Goal: Task Accomplishment & Management: Complete application form

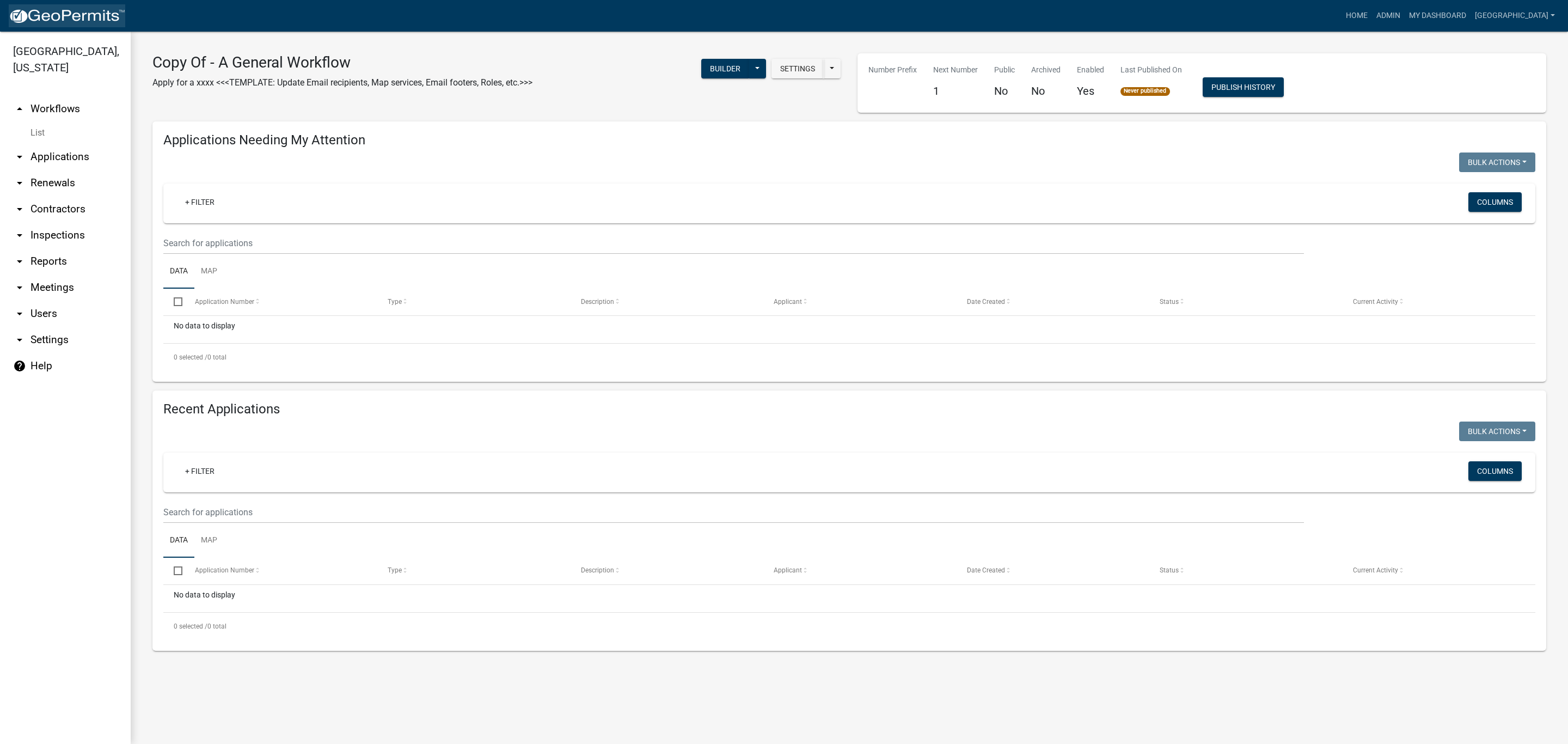
click at [65, 17] on img at bounding box center [66, 16] width 116 height 16
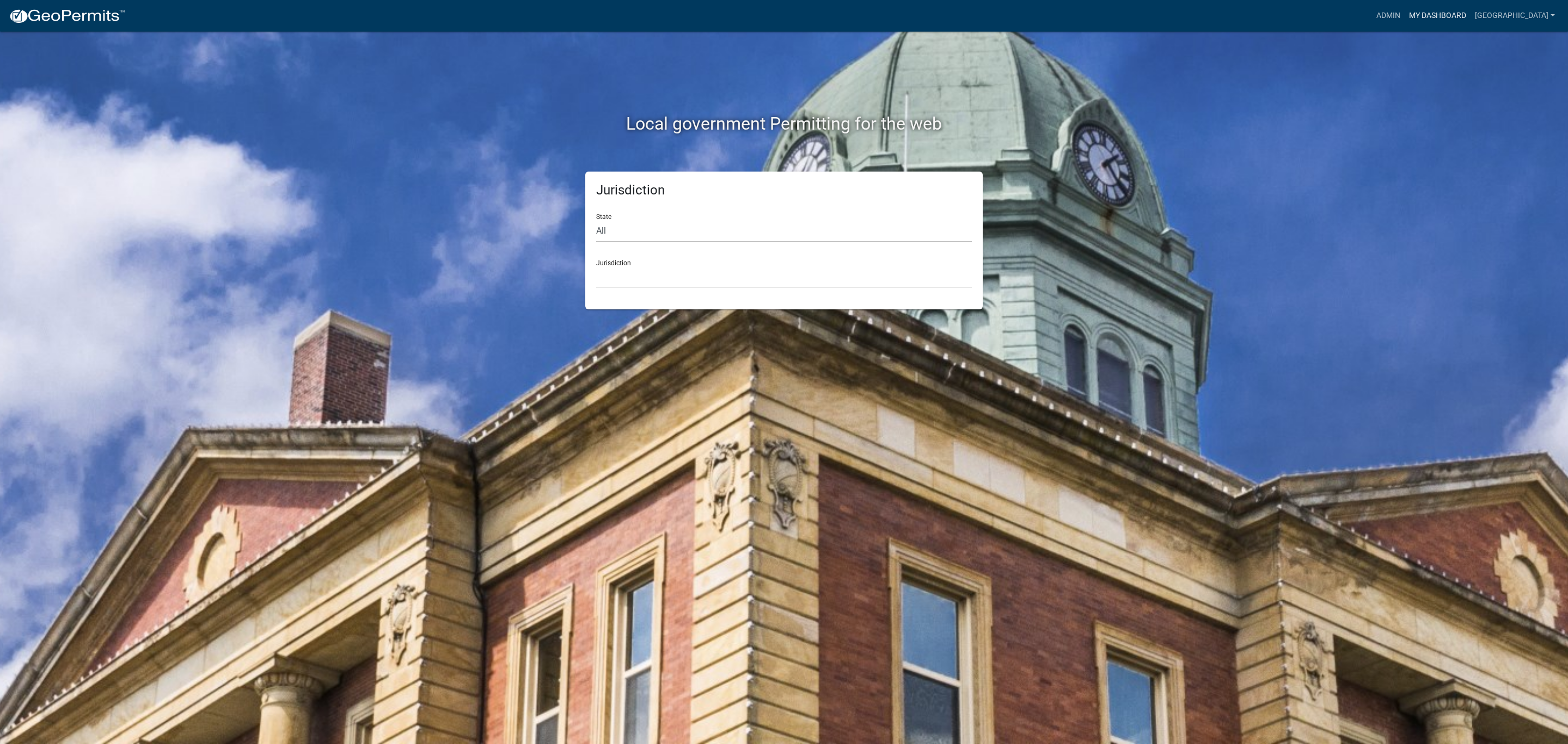
click at [1471, 12] on link "My Dashboard" at bounding box center [1438, 16] width 66 height 21
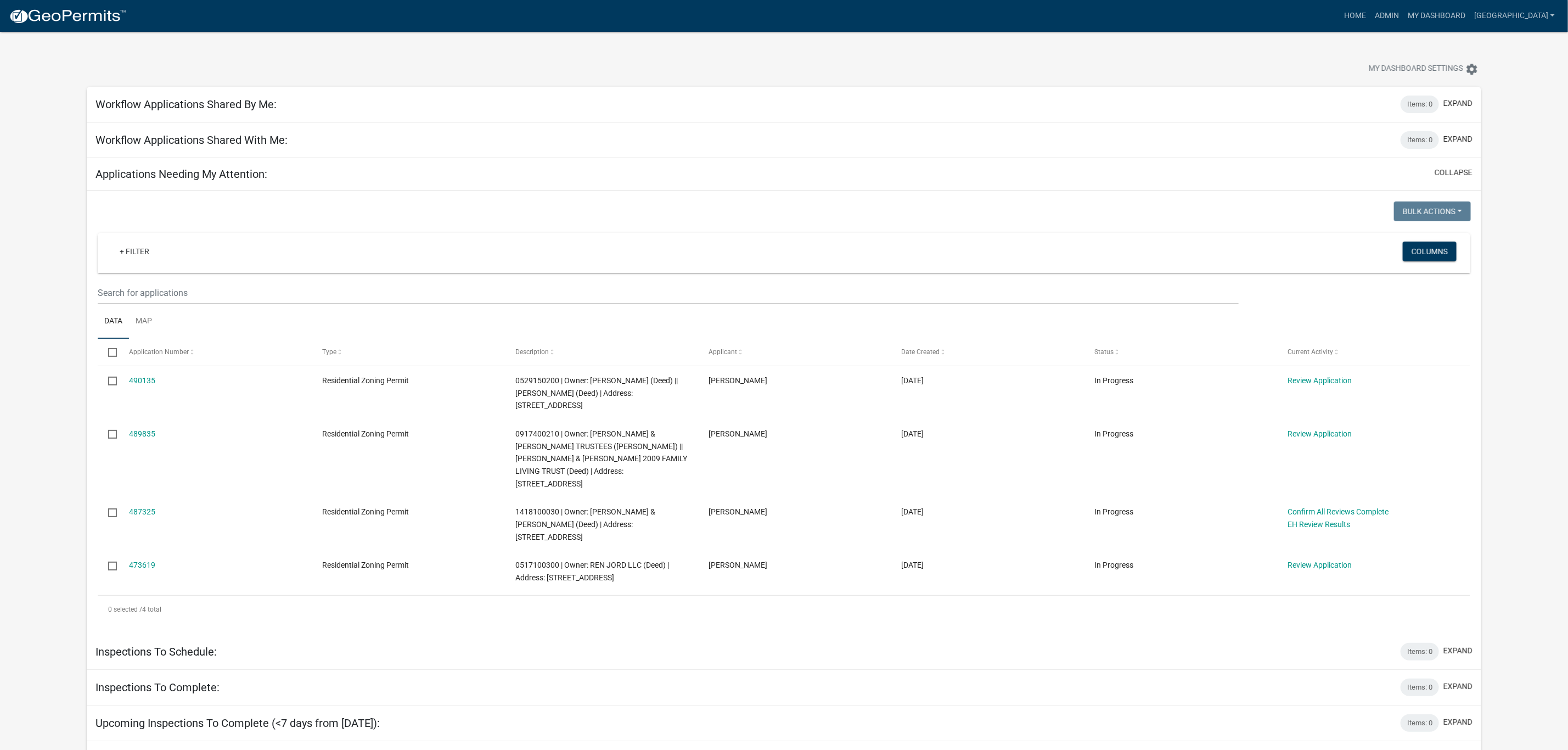
click at [139, 560] on link "473619" at bounding box center [142, 565] width 26 height 9
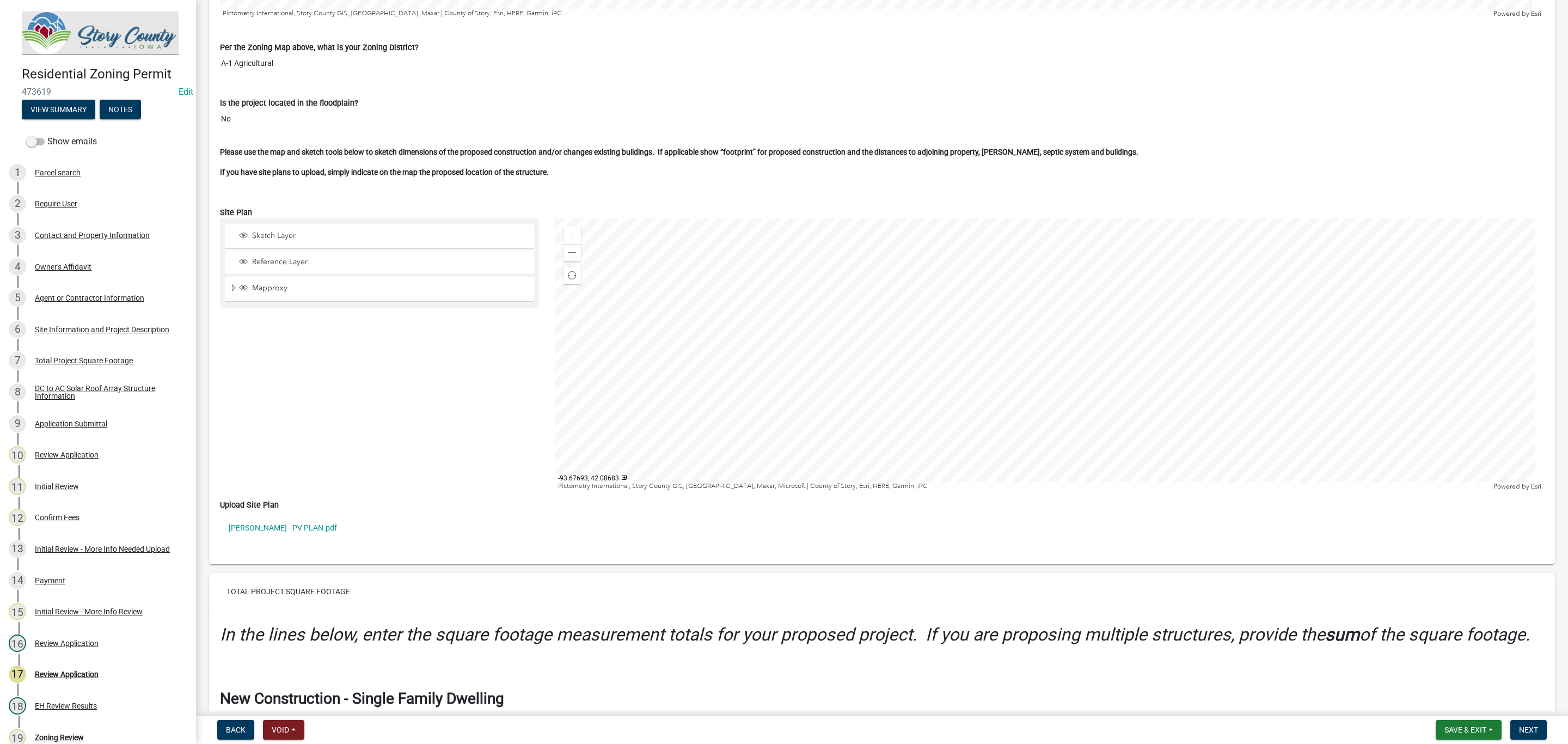
scroll to position [2859, 0]
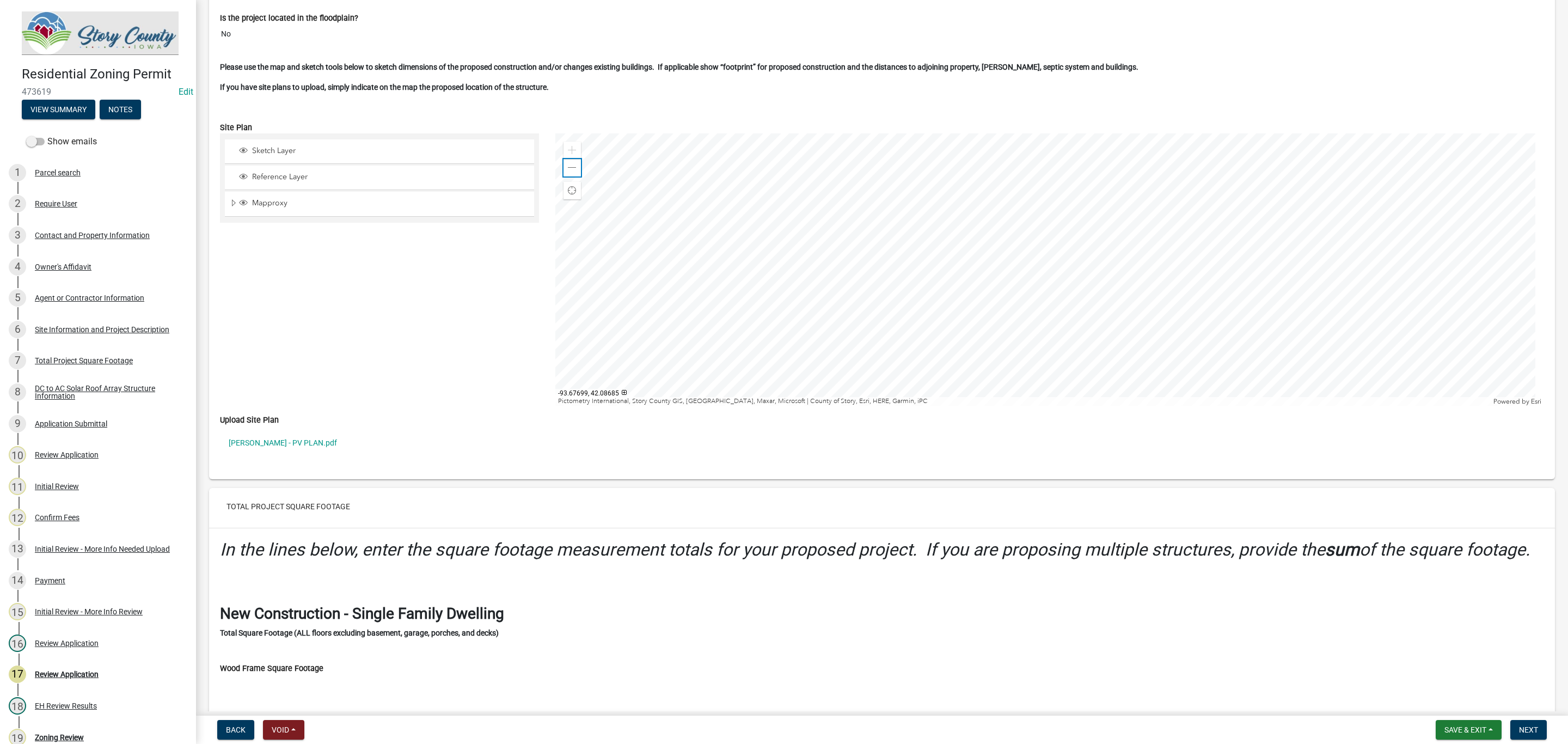
click at [570, 177] on div "Zoom out" at bounding box center [572, 167] width 18 height 18
click at [570, 172] on span at bounding box center [572, 167] width 9 height 9
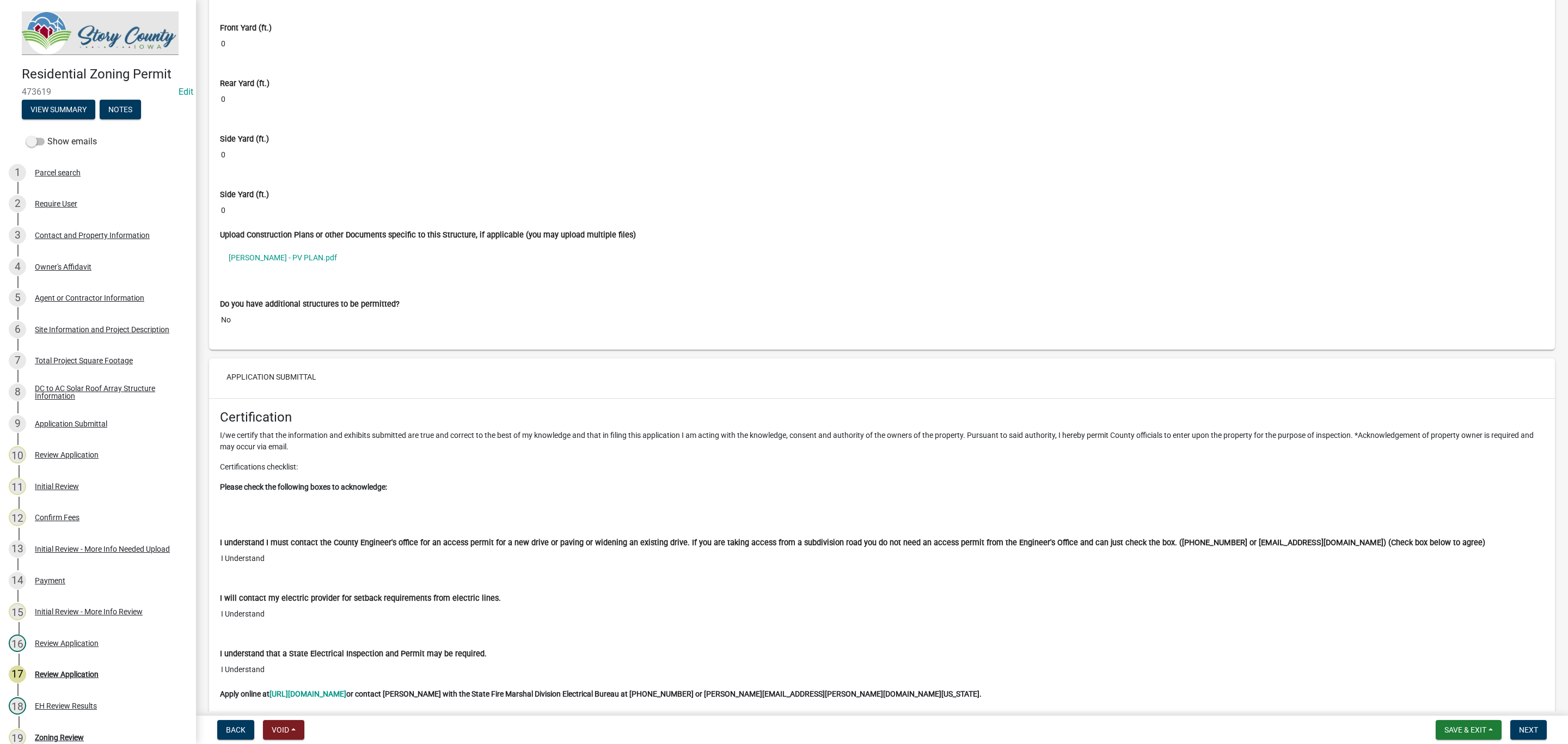
scroll to position [6698, 0]
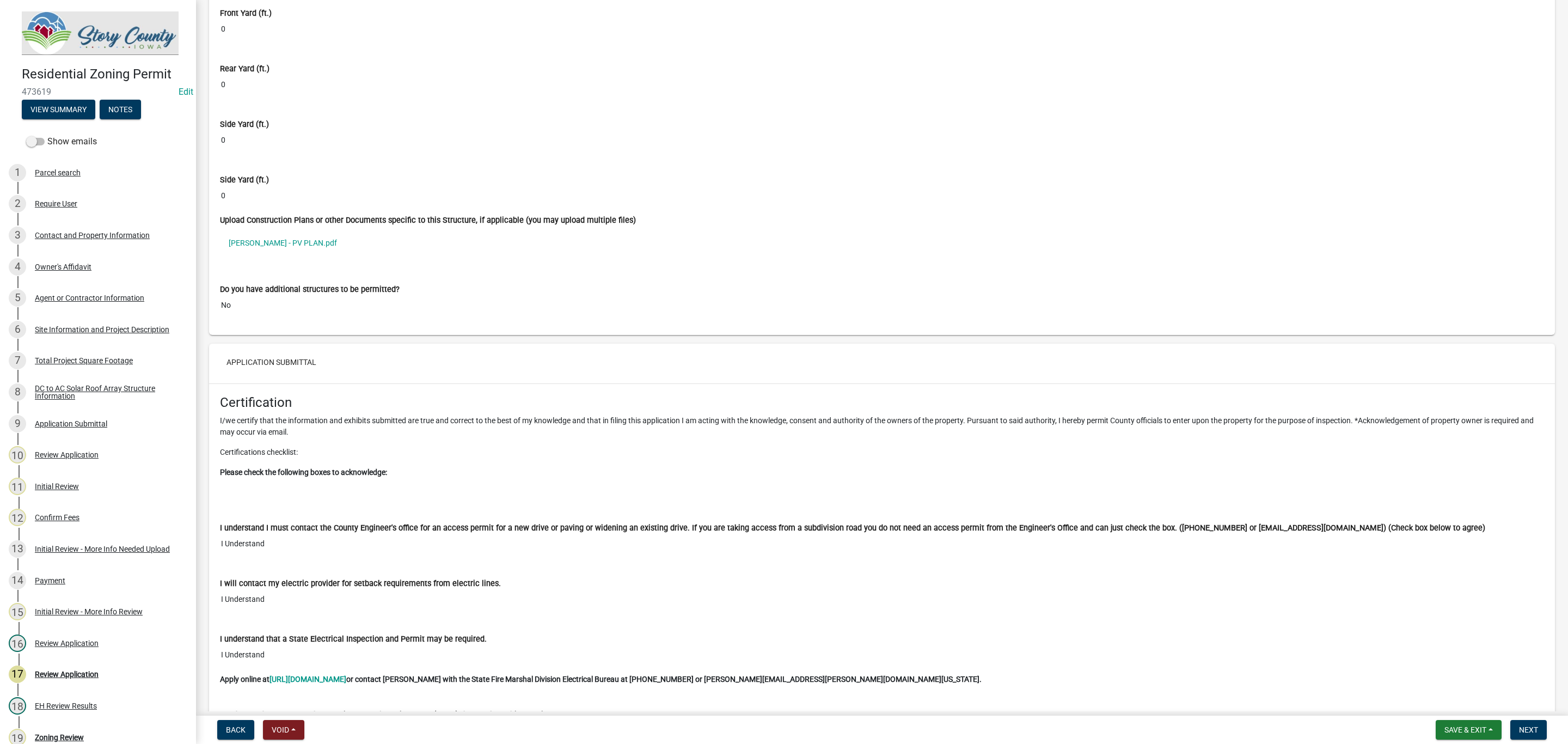
click at [291, 255] on link "Steve Larson - PV PLAN.pdf" at bounding box center [881, 242] width 1324 height 25
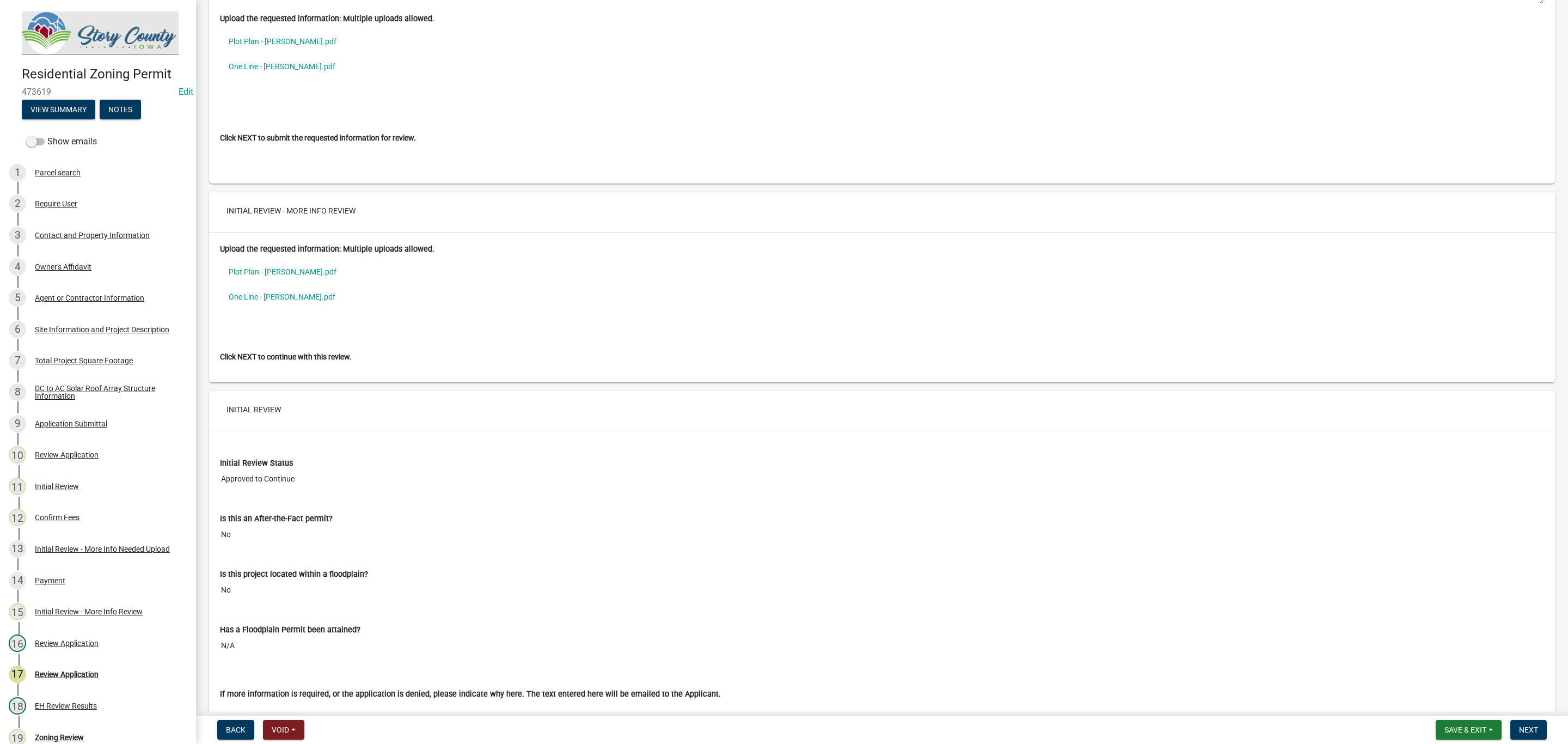
scroll to position [8213, 0]
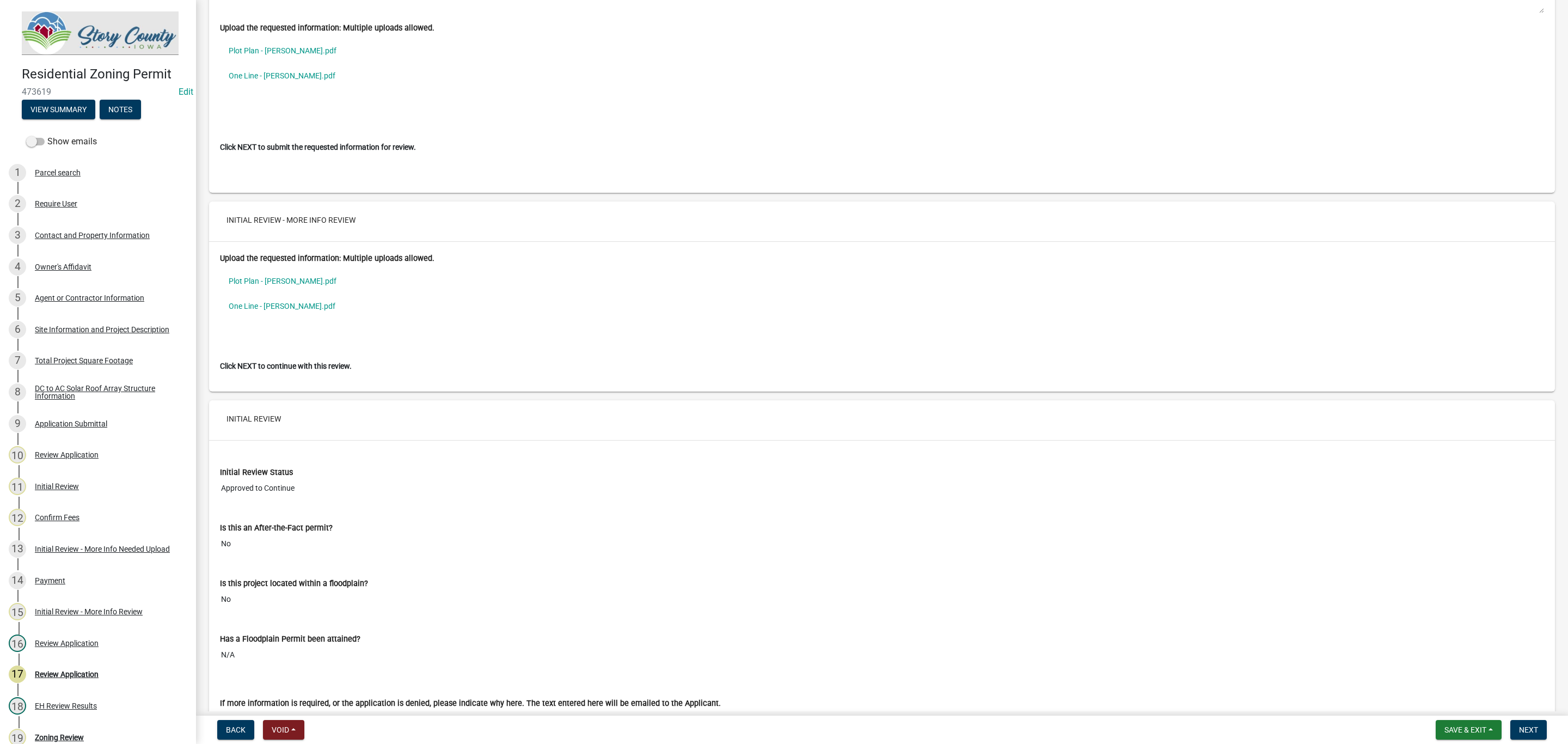
click at [266, 318] on link "One Line - Larson.pdf" at bounding box center [881, 306] width 1324 height 25
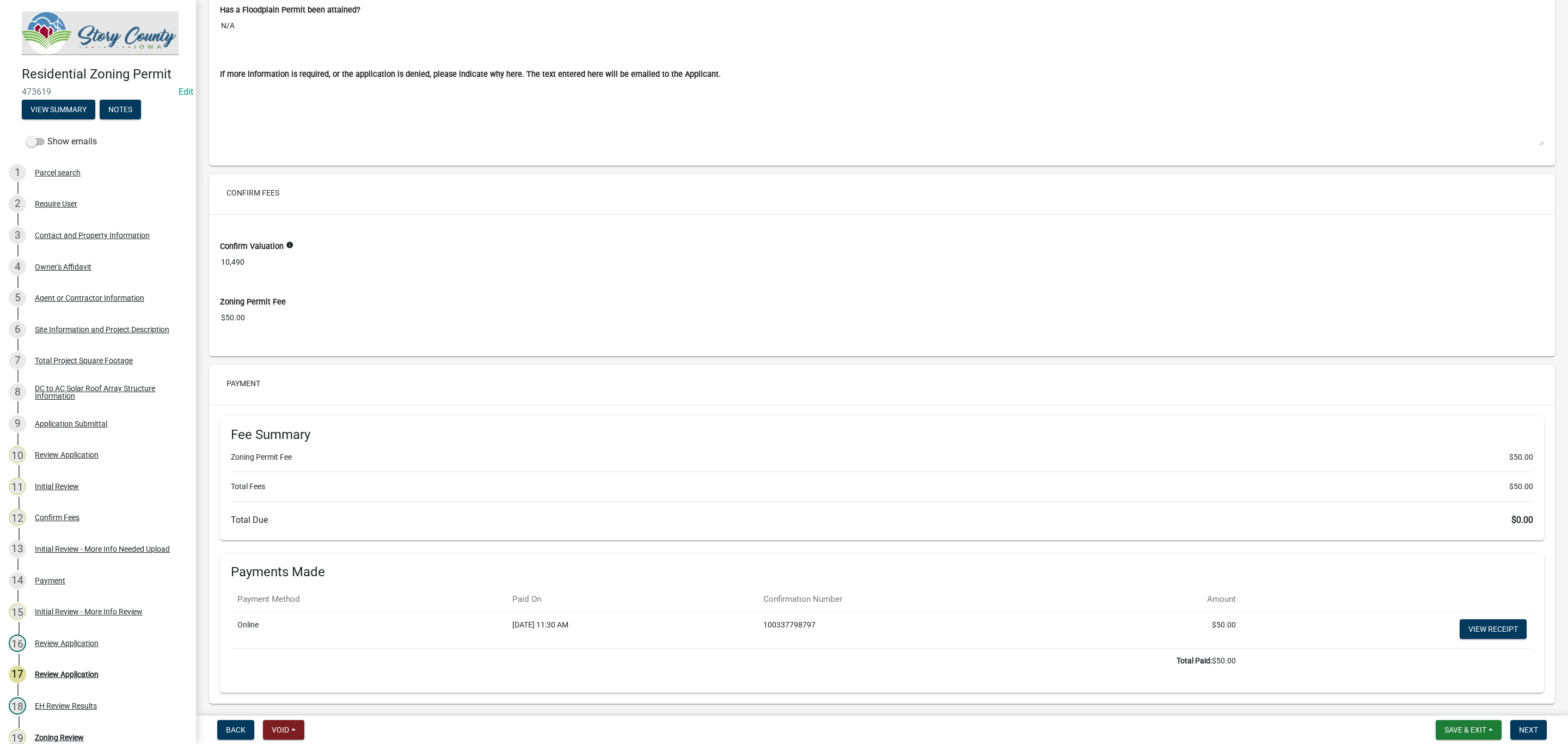
scroll to position [8949, 0]
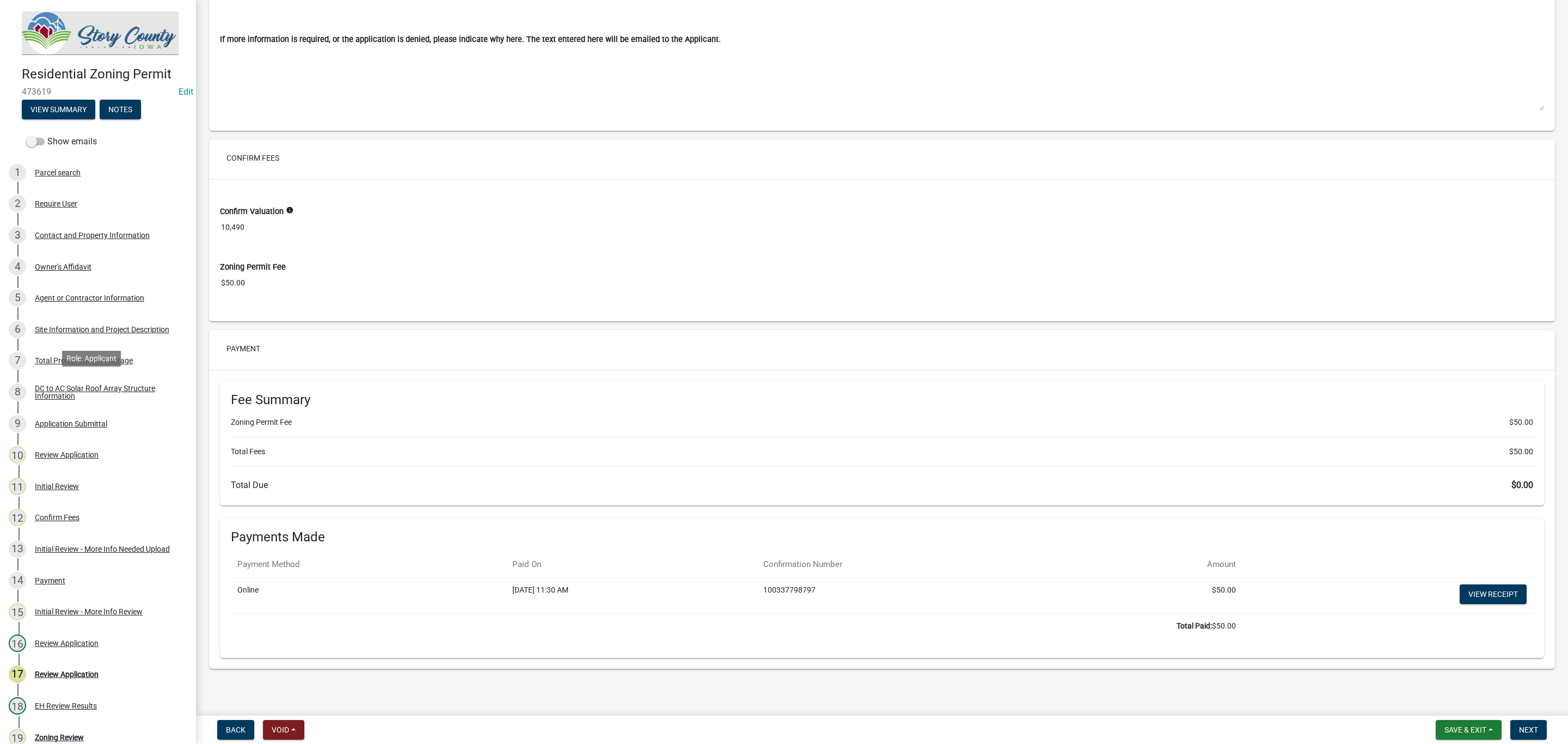
click at [90, 384] on div "DC to AC Solar Roof Array Structure Information" at bounding box center [107, 391] width 144 height 15
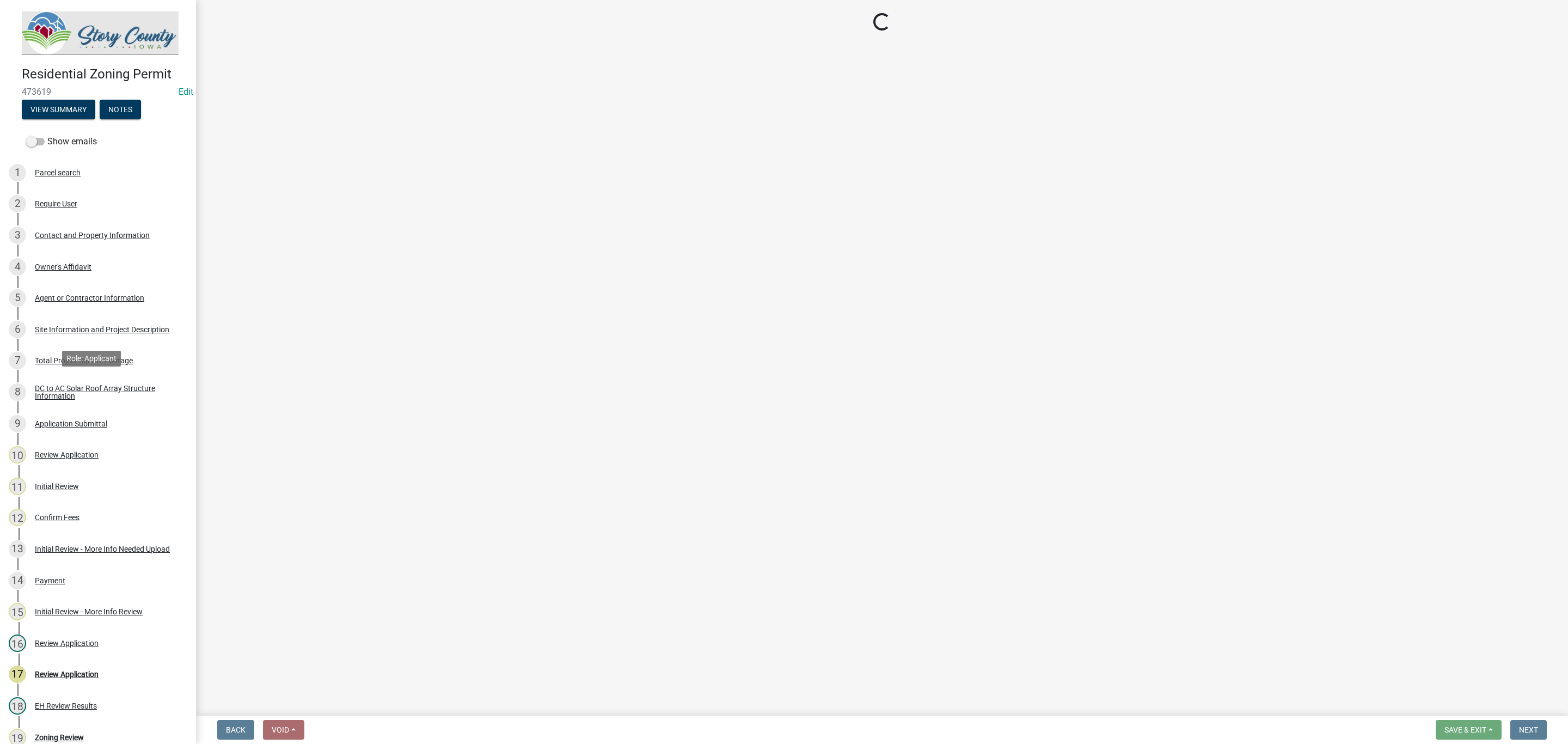
scroll to position [0, 0]
select select "df9dd536-9c7a-4127-9f3d-65ba449897b5"
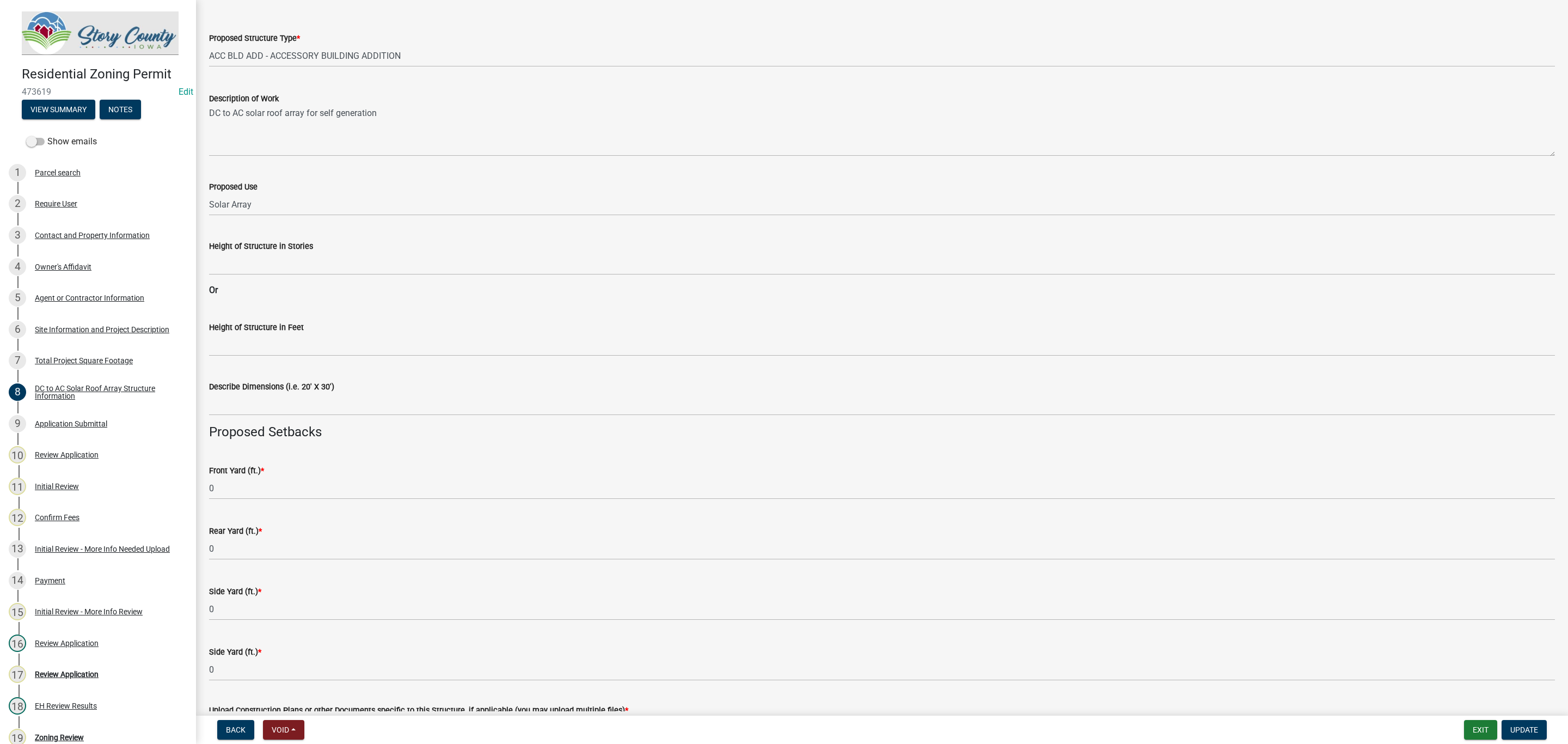
scroll to position [342, 0]
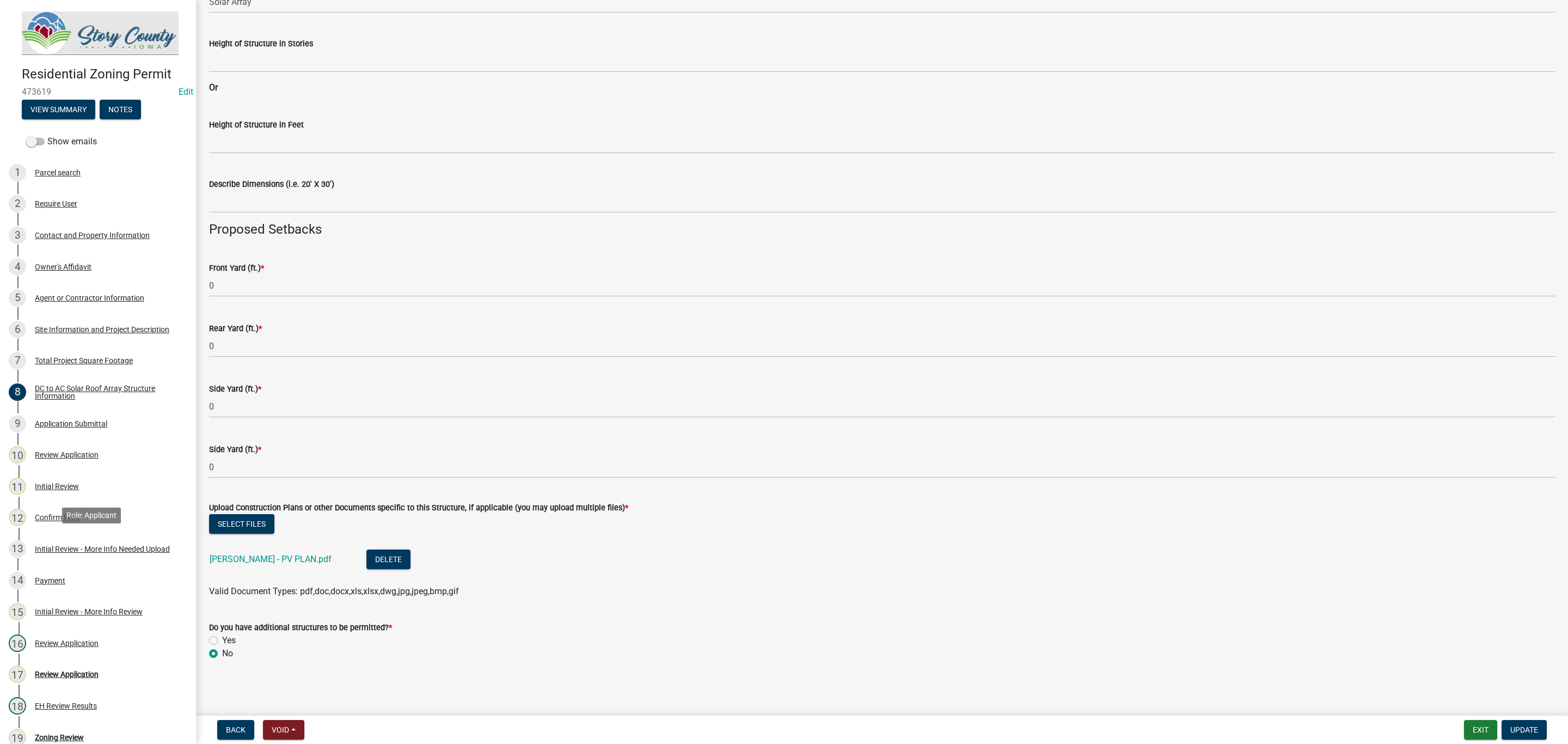
click at [96, 546] on div "Initial Review - More Info Needed Upload" at bounding box center [102, 549] width 135 height 8
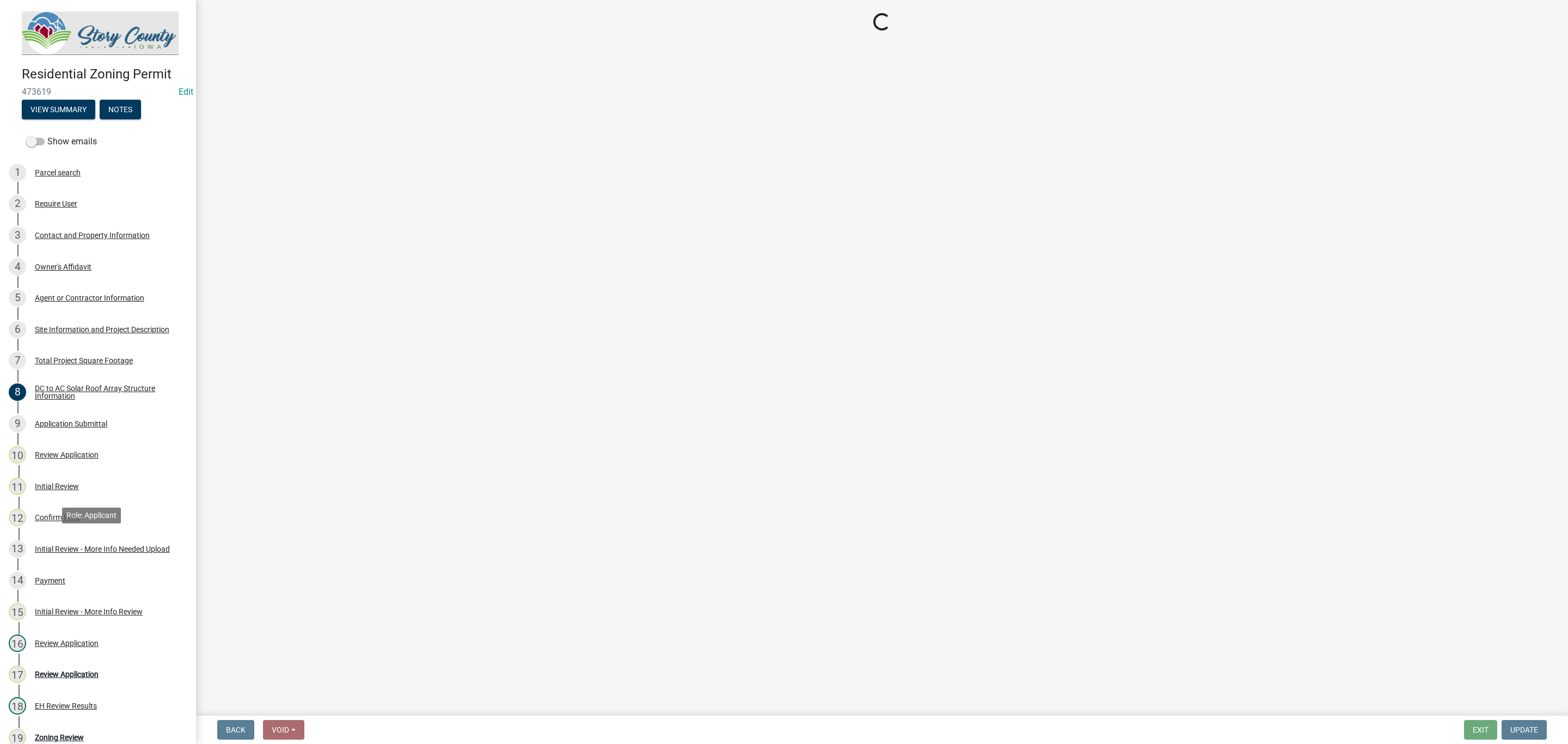
scroll to position [0, 0]
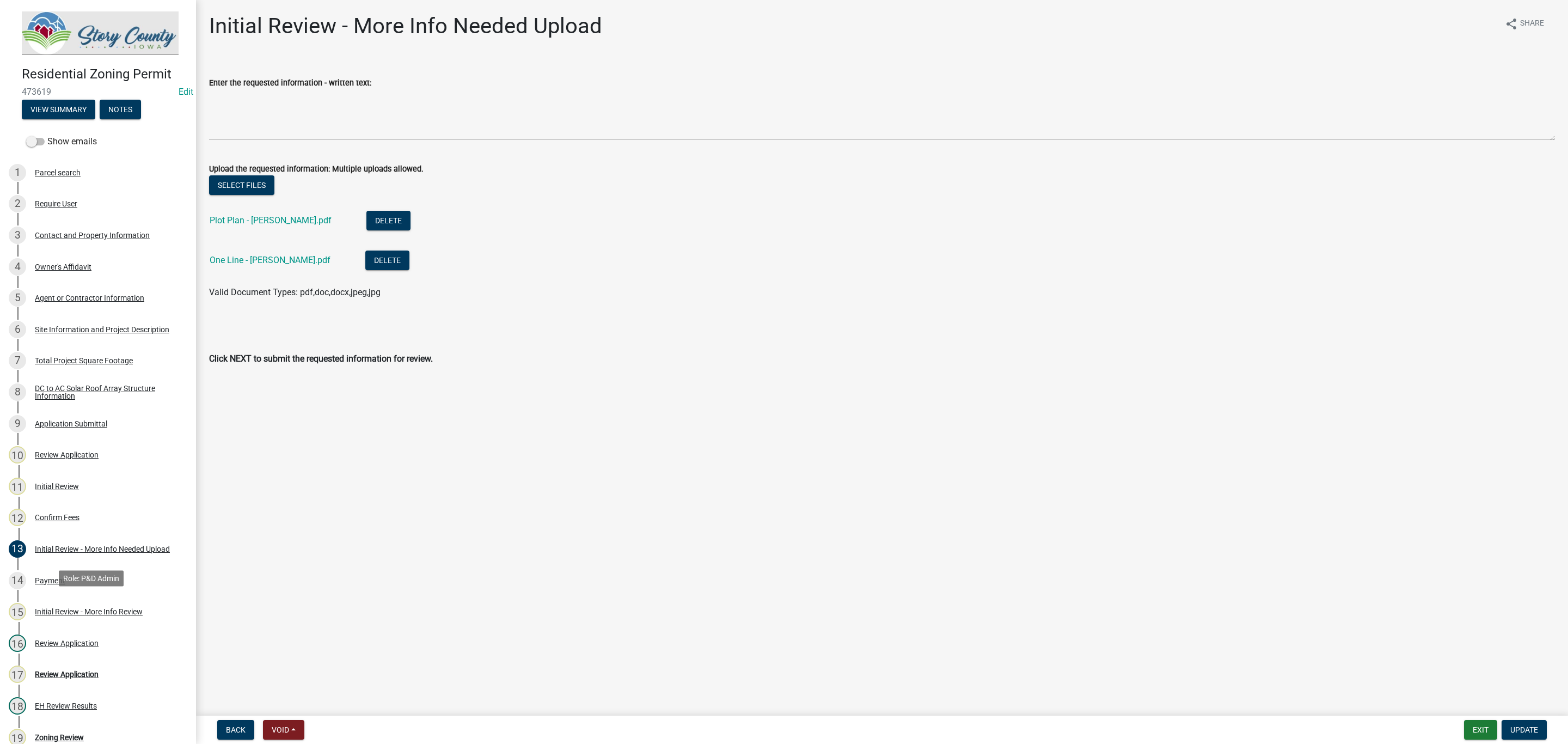
click at [99, 611] on div "Initial Review - More Info Review" at bounding box center [88, 611] width 108 height 8
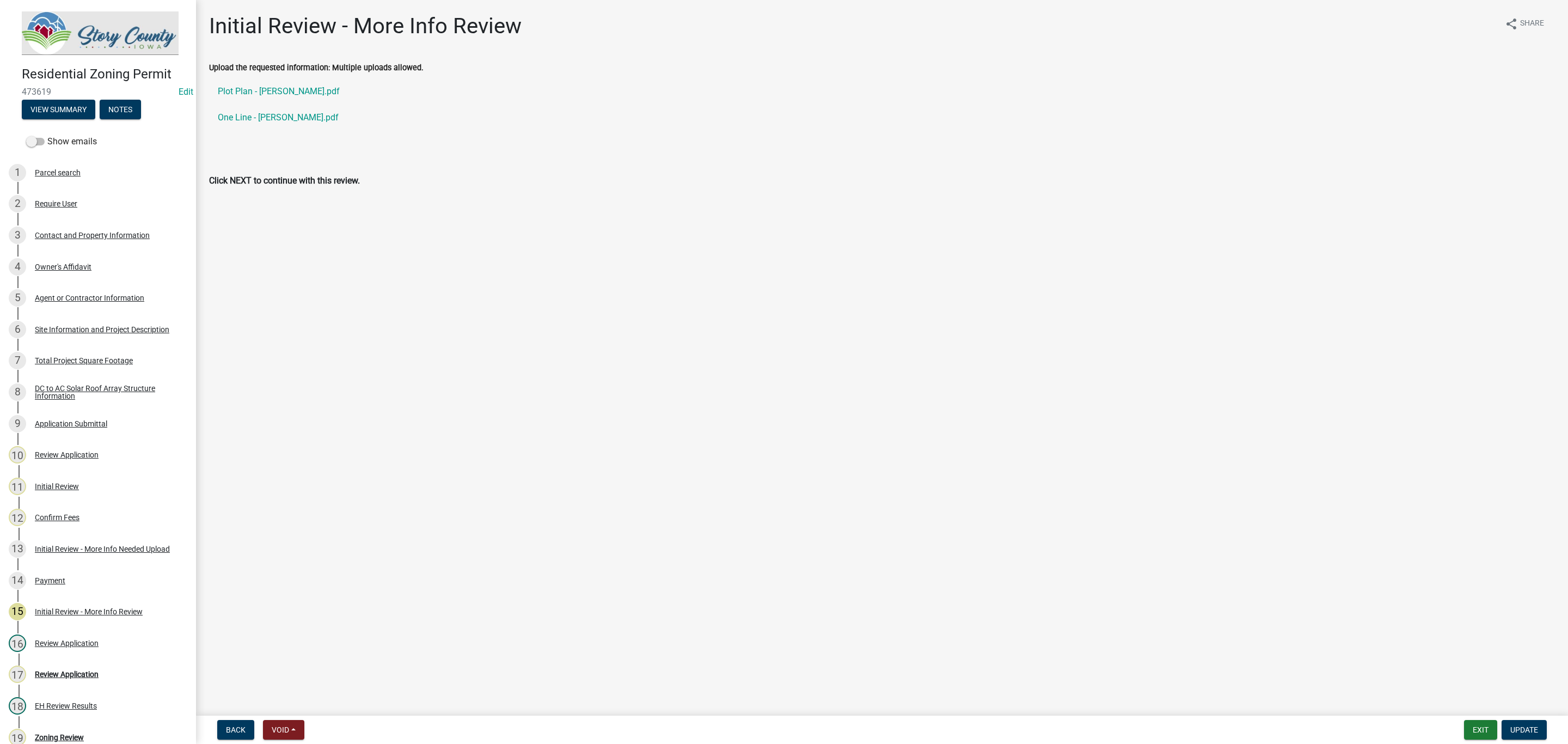
click at [280, 95] on link "Plot Plan - Steve Larson.pdf" at bounding box center [881, 91] width 1346 height 26
click at [126, 107] on button "Notes" at bounding box center [121, 110] width 41 height 19
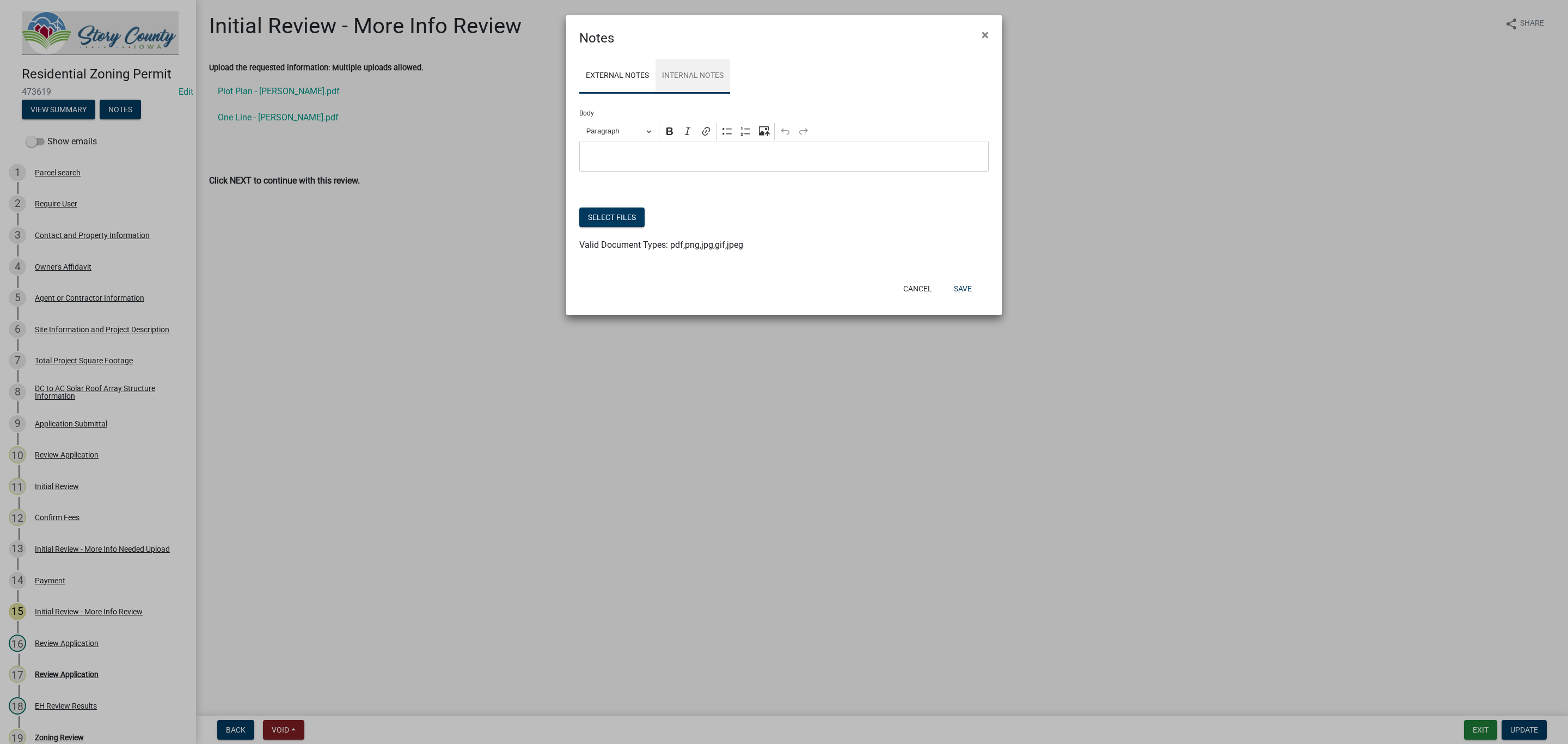
click at [702, 75] on link "Internal Notes" at bounding box center [693, 76] width 75 height 35
click at [631, 77] on link "External Notes" at bounding box center [617, 76] width 76 height 35
click at [983, 34] on span "×" at bounding box center [985, 35] width 7 height 15
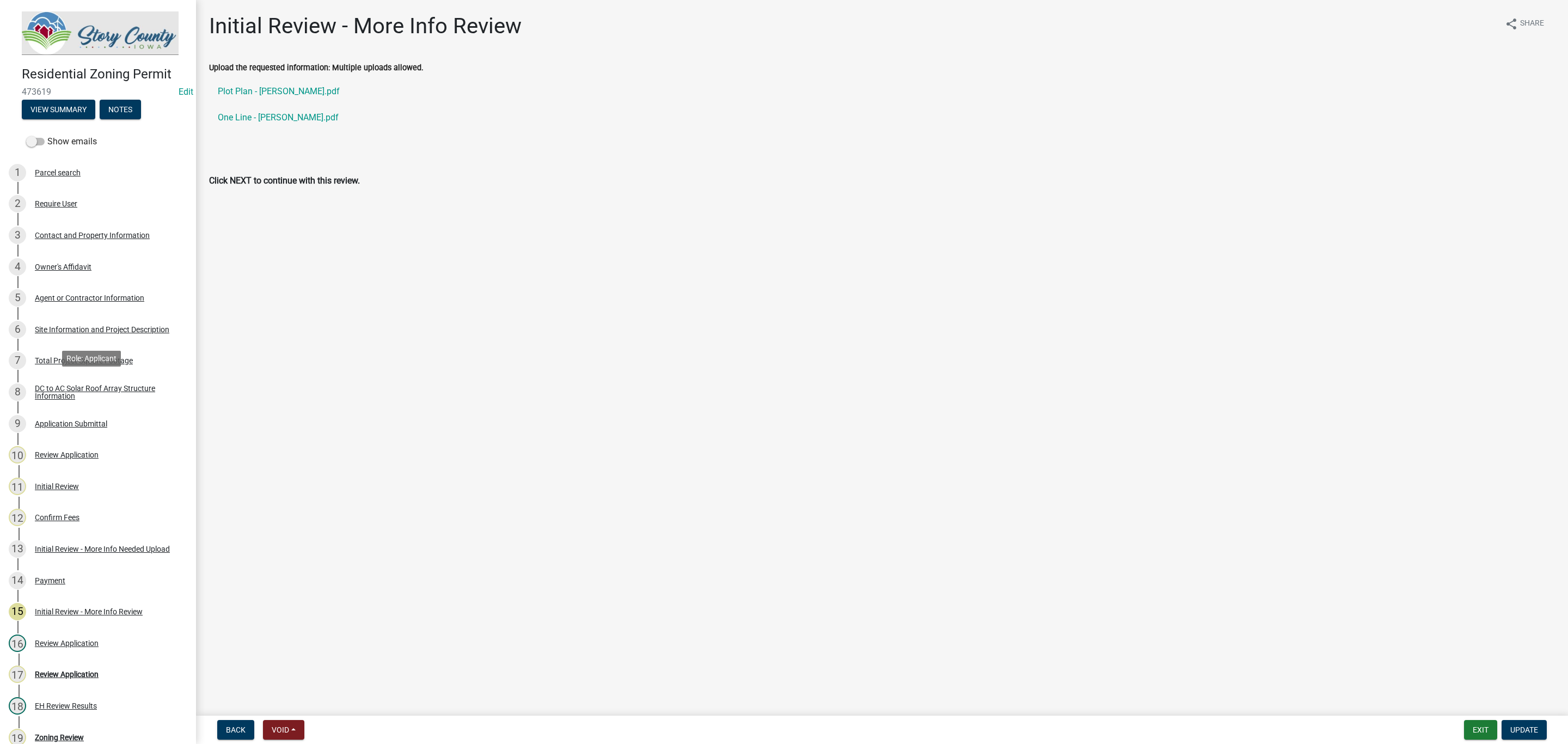
click at [89, 384] on div "DC to AC Solar Roof Array Structure Information" at bounding box center [107, 391] width 144 height 15
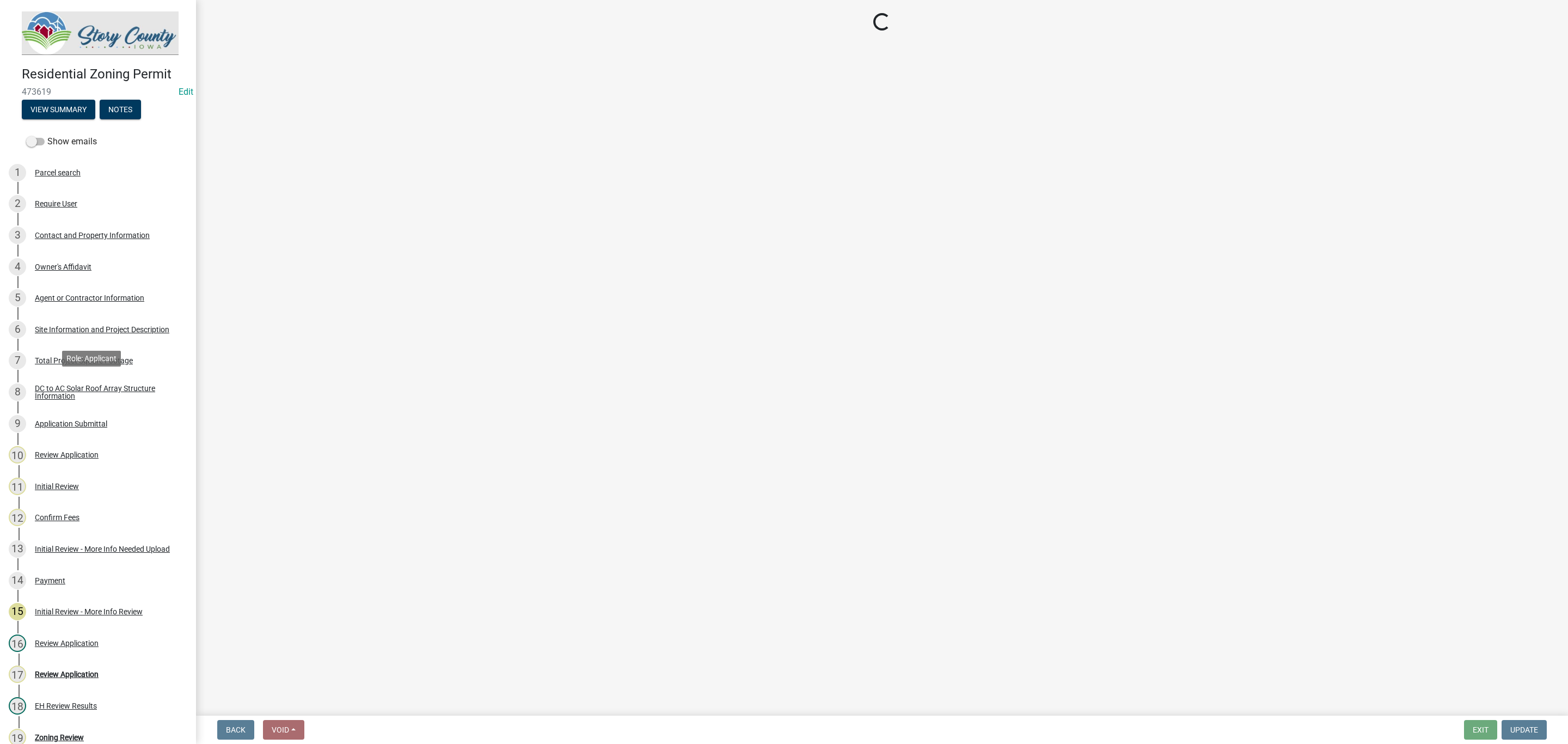
select select "df9dd536-9c7a-4127-9f3d-65ba449897b5"
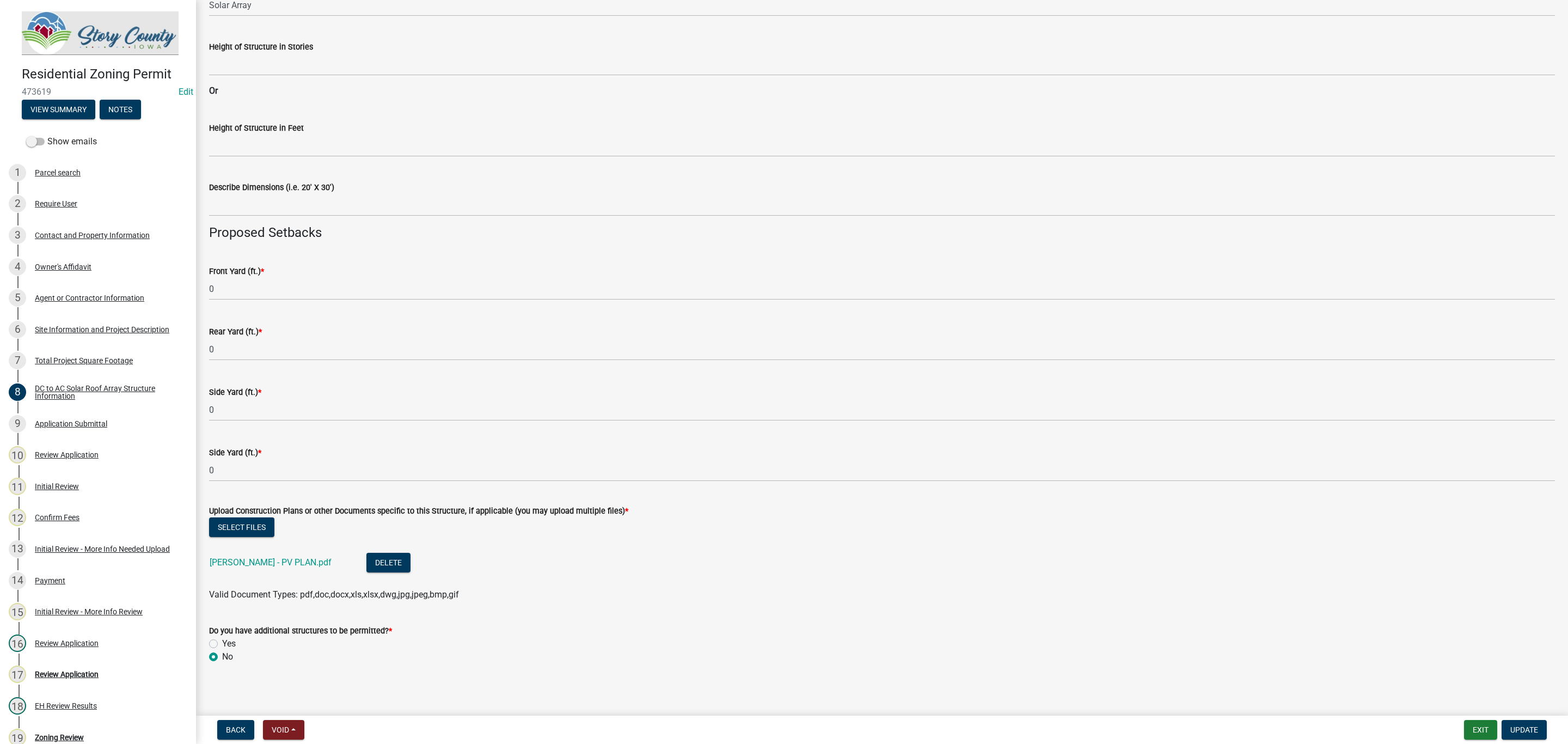
scroll to position [342, 0]
click at [120, 296] on div "Agent or Contractor Information" at bounding box center [89, 298] width 110 height 8
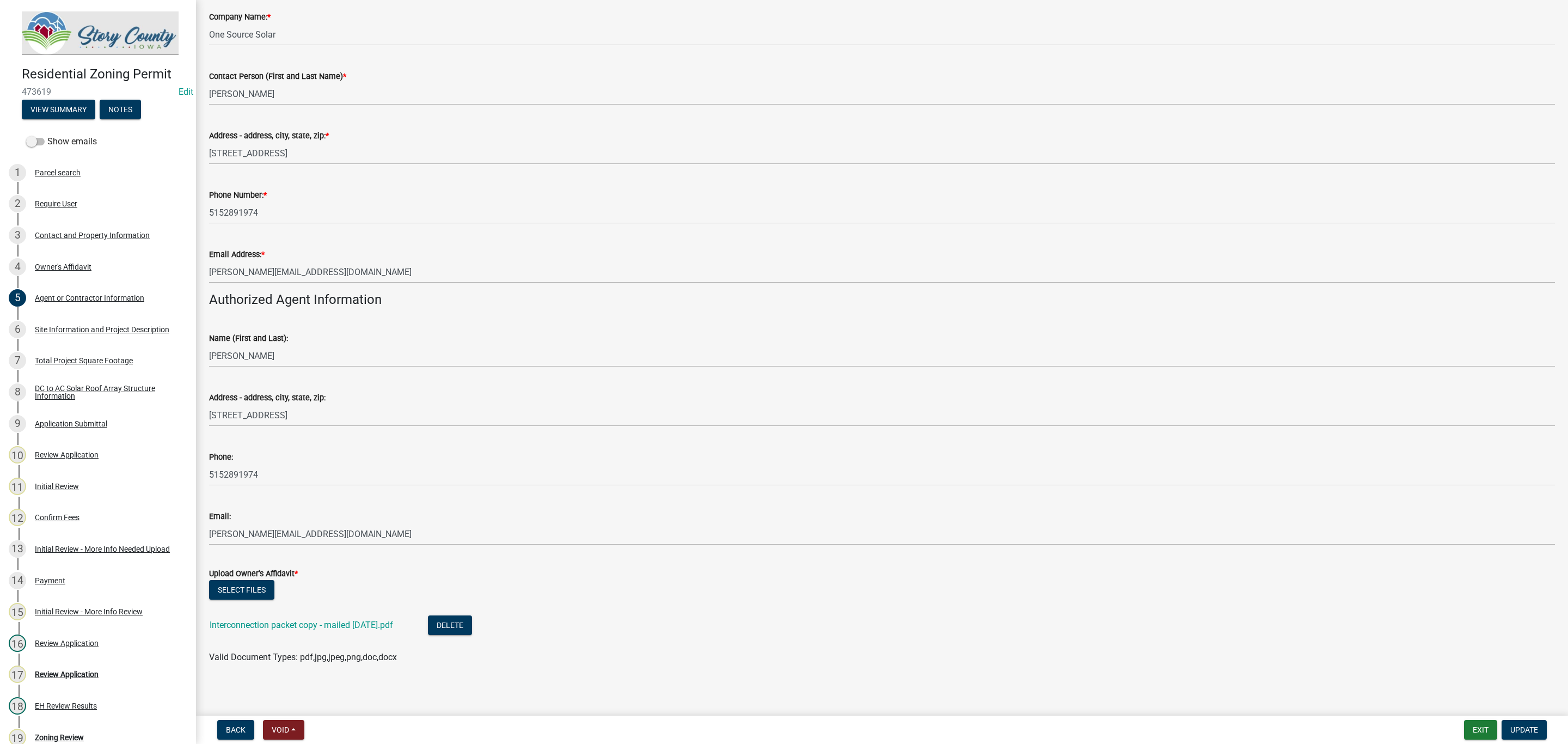
scroll to position [95, 0]
click at [307, 618] on link "Interconnection packet copy - mailed 8.20.25.pdf" at bounding box center [301, 620] width 183 height 10
click at [86, 675] on div "Review Application" at bounding box center [66, 674] width 64 height 8
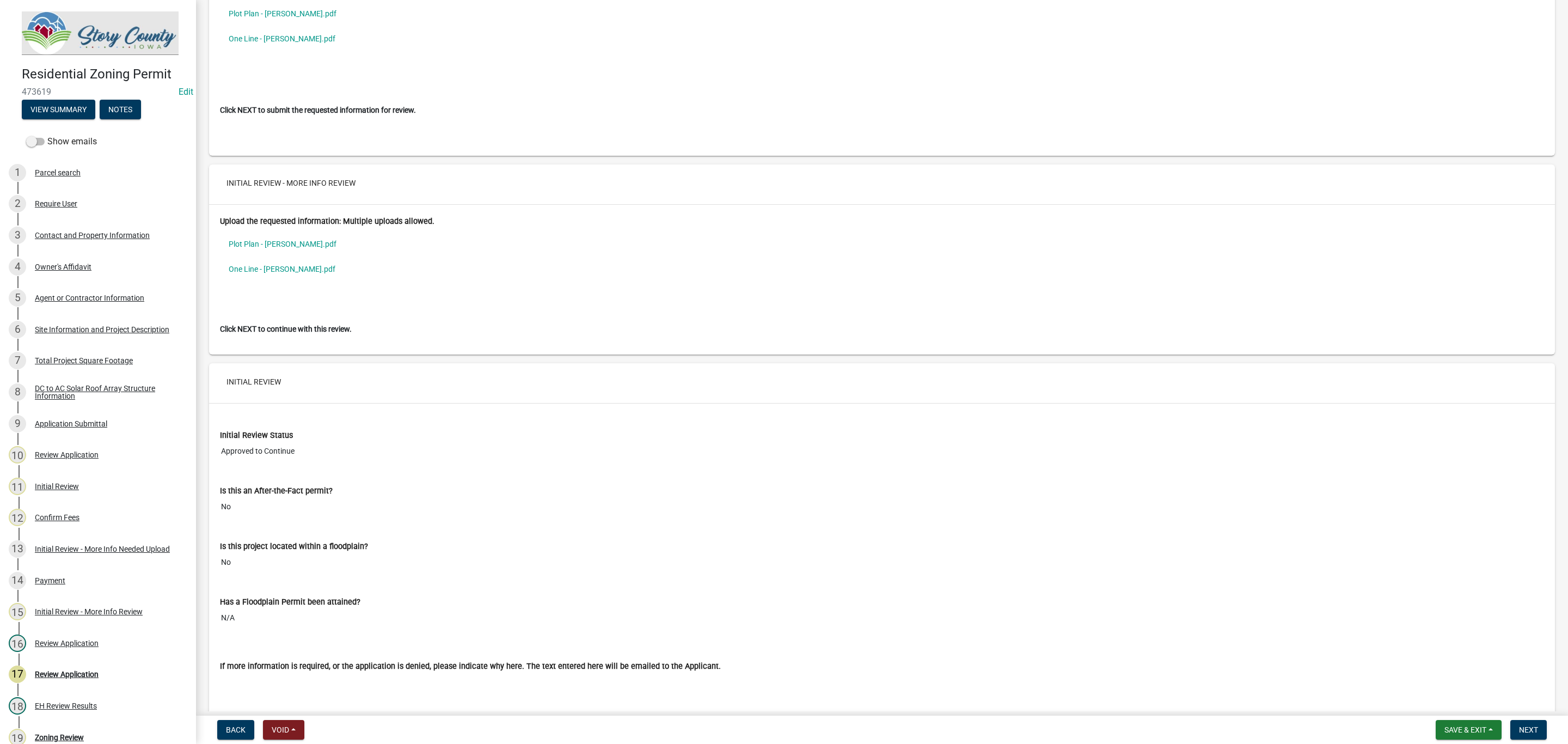
scroll to position [8949, 0]
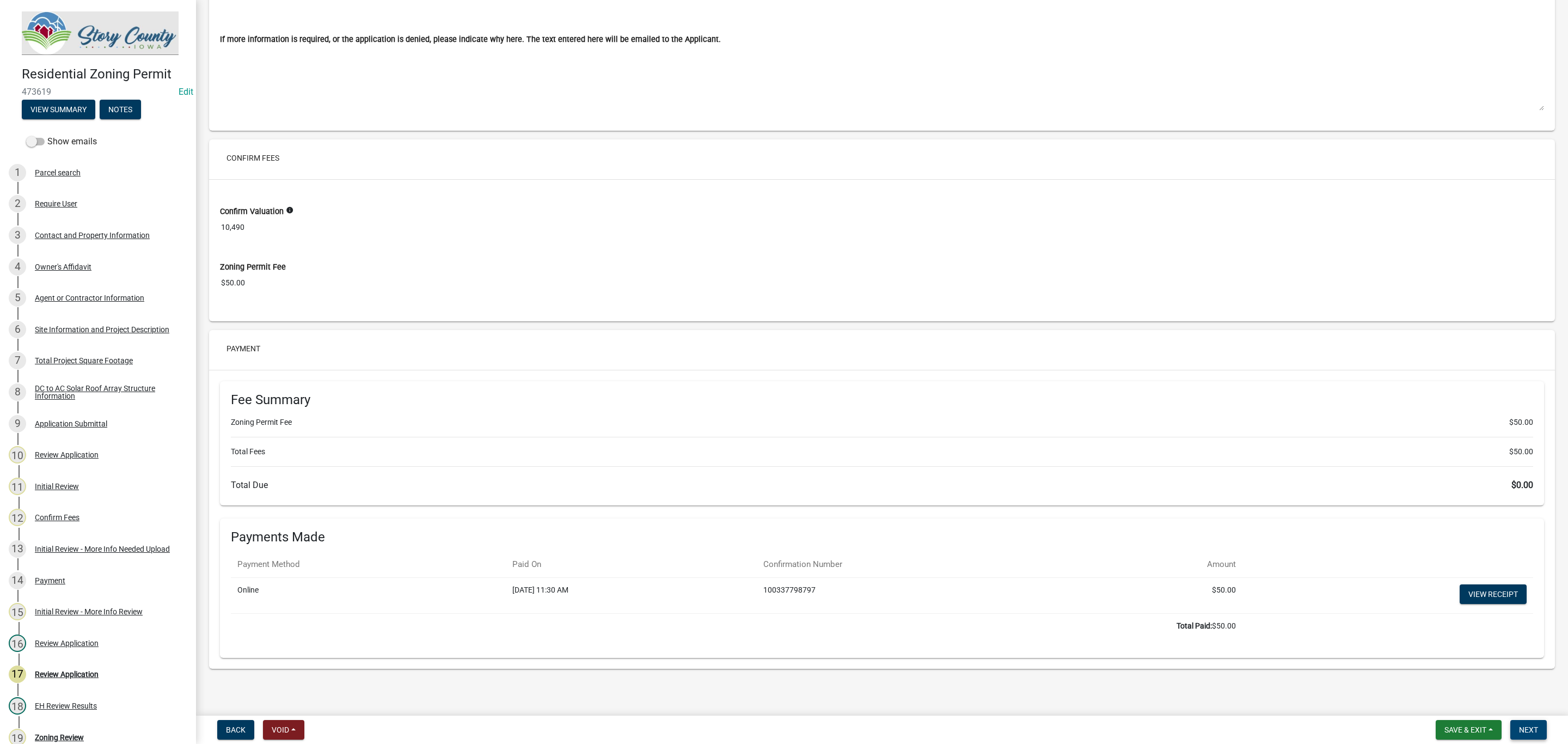
click at [1526, 725] on button "Next" at bounding box center [1528, 729] width 37 height 19
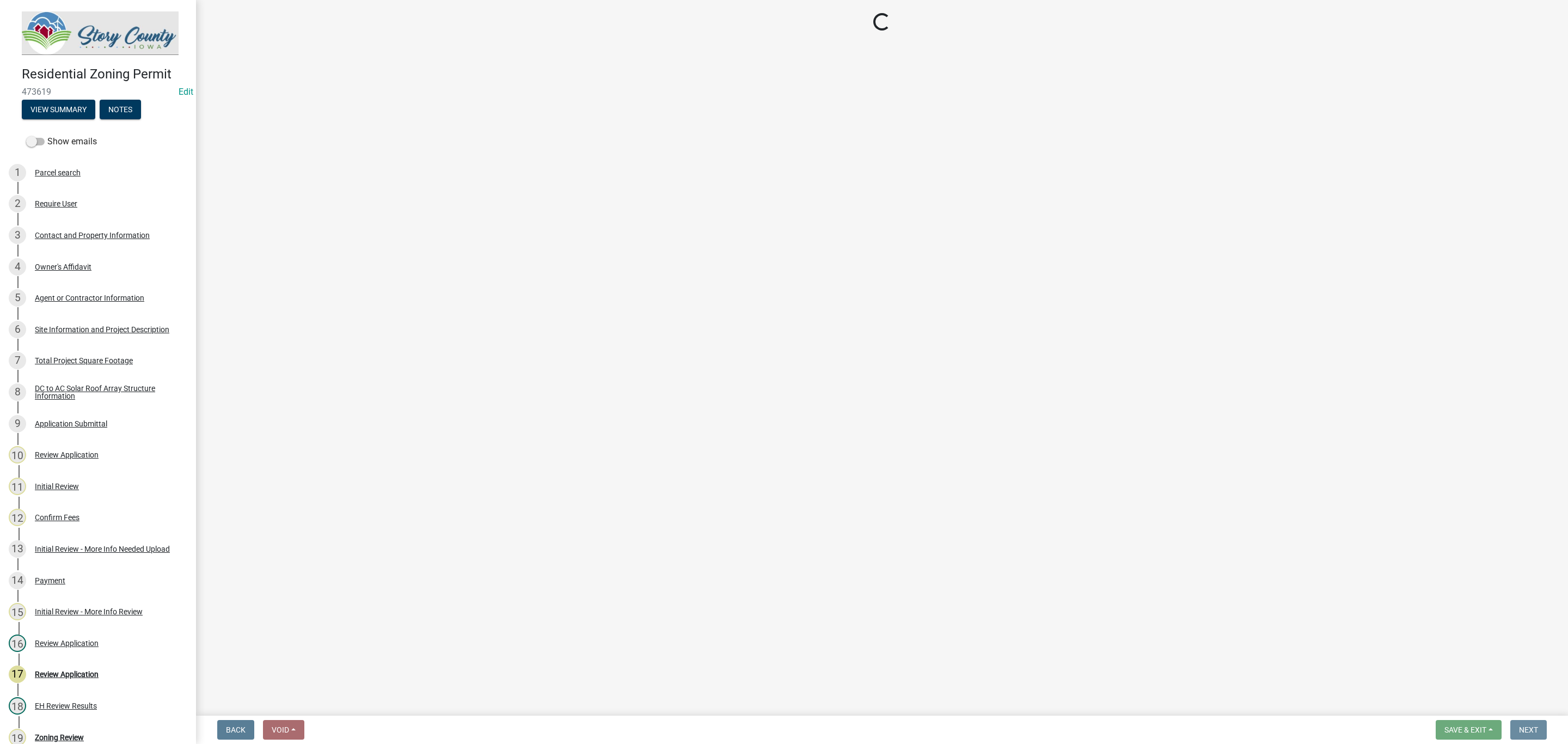
scroll to position [0, 0]
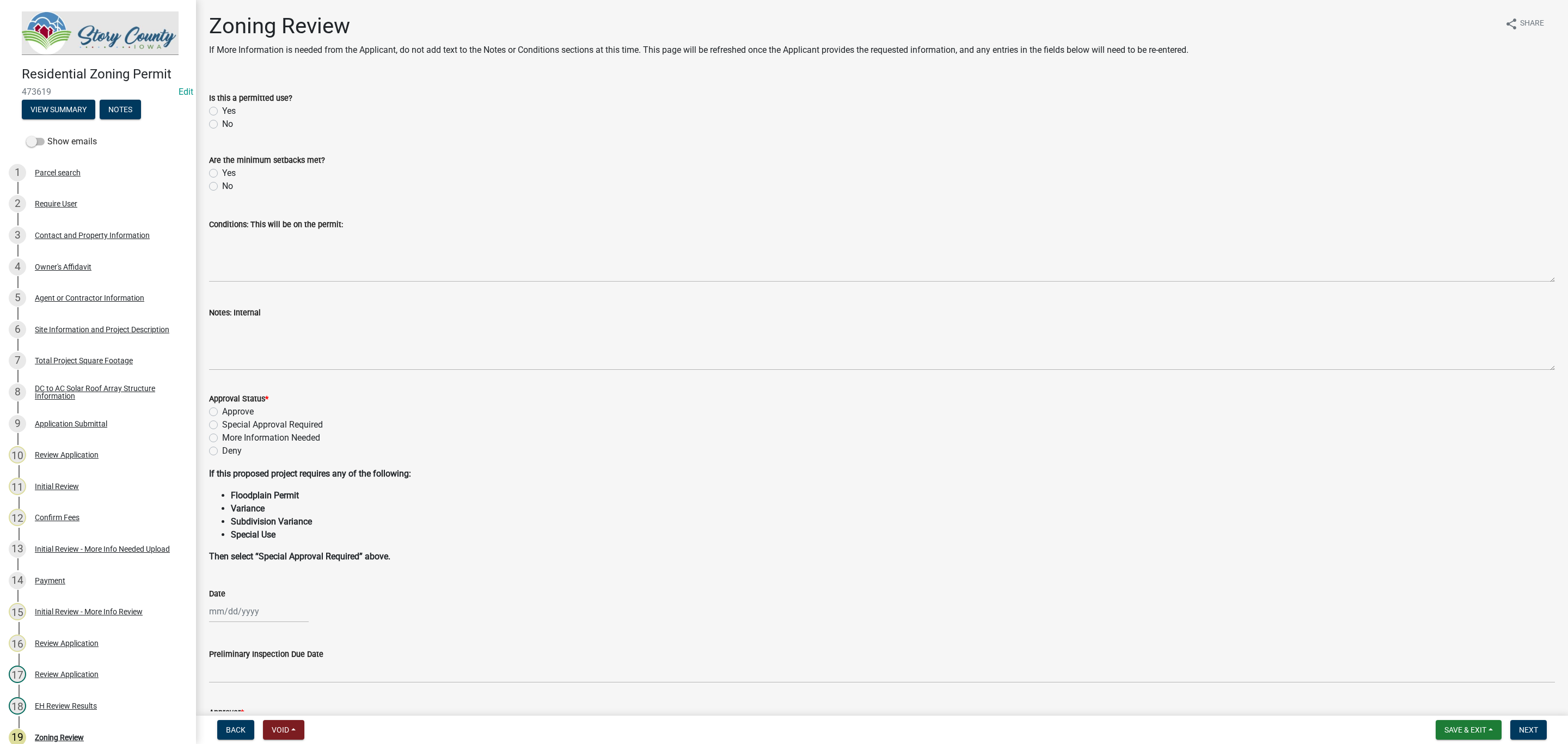
click at [222, 107] on label "Yes" at bounding box center [229, 111] width 13 height 13
click at [222, 107] on input "Yes" at bounding box center [226, 108] width 7 height 7
radio input "true"
click at [222, 168] on label "Yes" at bounding box center [229, 173] width 13 height 13
click at [222, 168] on input "Yes" at bounding box center [226, 170] width 7 height 7
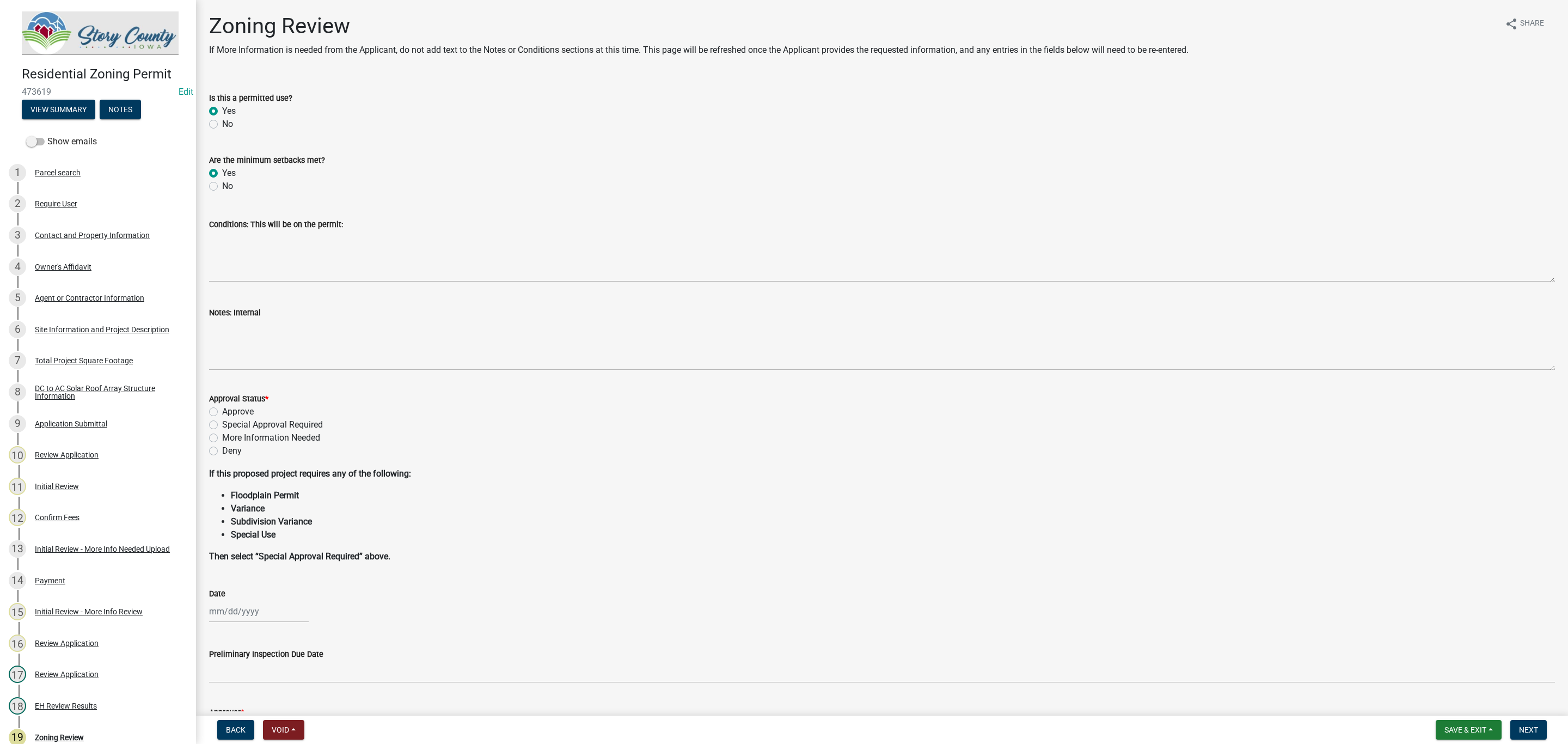
radio input "true"
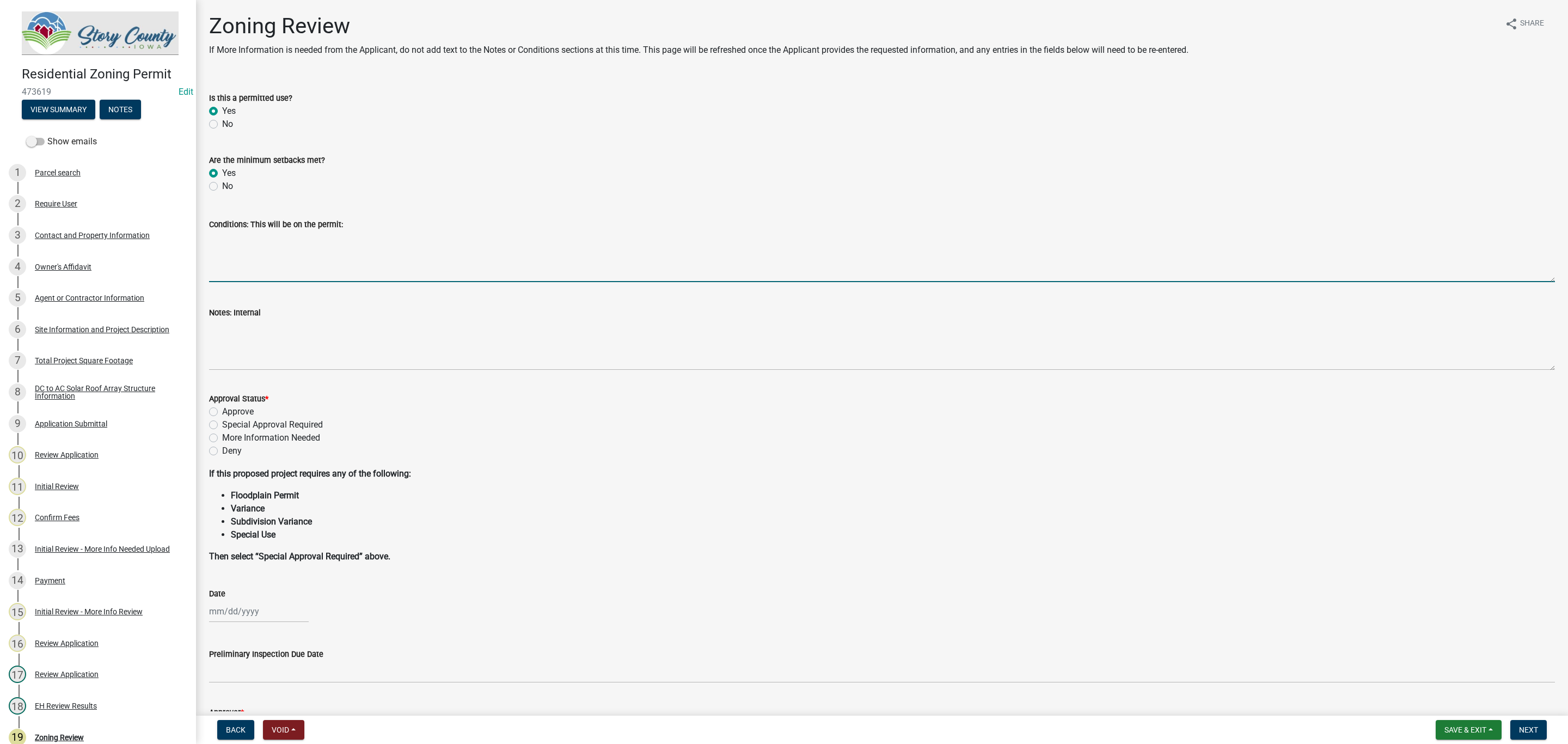
click at [226, 273] on textarea "Conditions: This will be on the permit:" at bounding box center [881, 256] width 1346 height 51
click at [245, 278] on textarea "Conditions: This will be on the permit:" at bounding box center [881, 256] width 1346 height 51
paste textarea "Cordon off septic area to protect the area from construction equipment and stoc…"
type textarea "Cordon off septic area to protect the area from construction equipment and stoc…"
click at [222, 410] on label "Approve" at bounding box center [238, 411] width 32 height 13
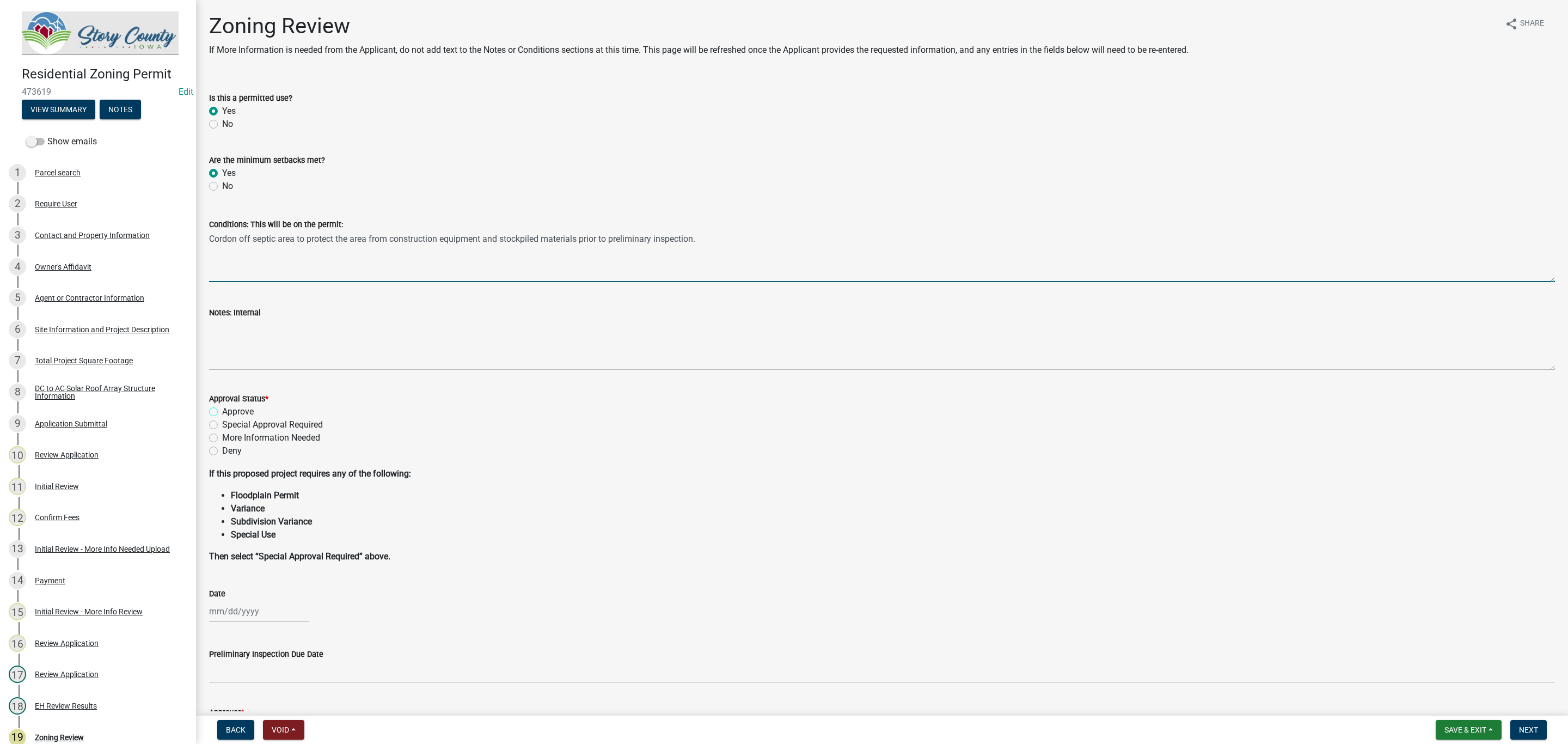
click at [222, 410] on input "Approve" at bounding box center [226, 409] width 7 height 7
radio input "true"
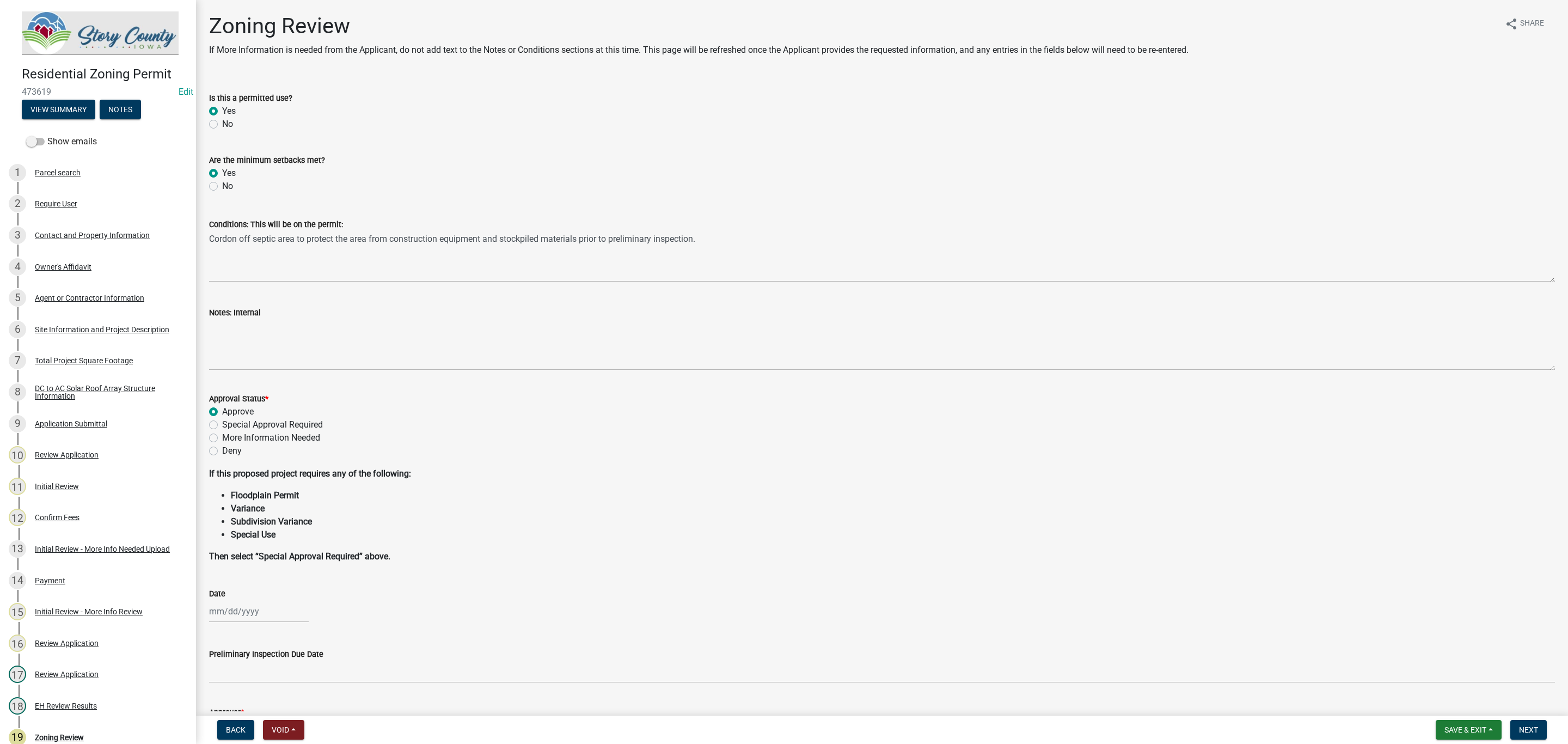
click at [261, 611] on div at bounding box center [259, 611] width 100 height 23
select select "10"
select select "2025"
click at [275, 520] on div "9" at bounding box center [272, 518] width 18 height 18
type input "10/09/2025"
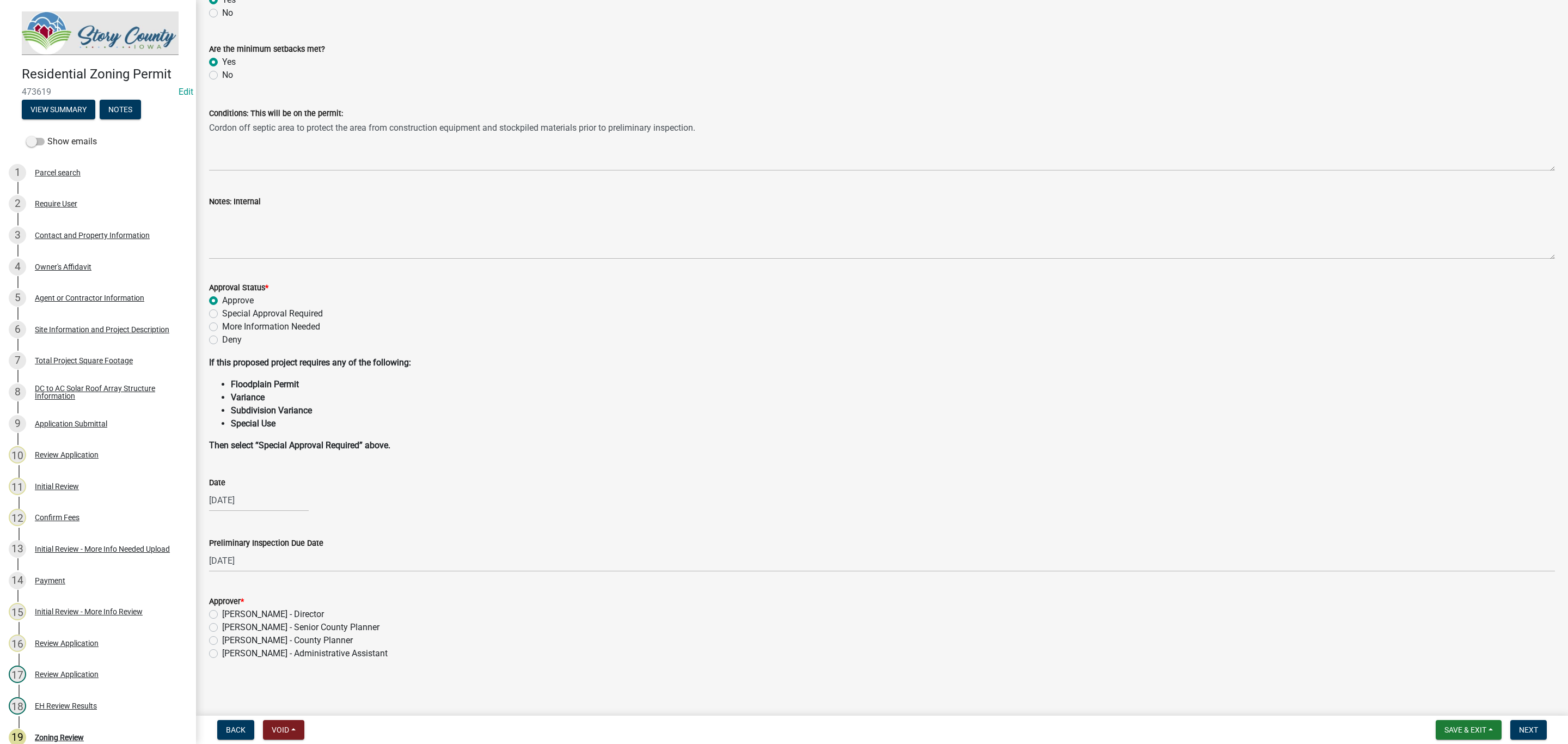
scroll to position [111, 0]
click at [222, 626] on label "Marcus Amman - Senior County Planner" at bounding box center [301, 626] width 157 height 13
click at [222, 626] on input "Marcus Amman - Senior County Planner" at bounding box center [226, 624] width 7 height 7
radio input "true"
click at [1533, 722] on button "Next" at bounding box center [1528, 729] width 37 height 19
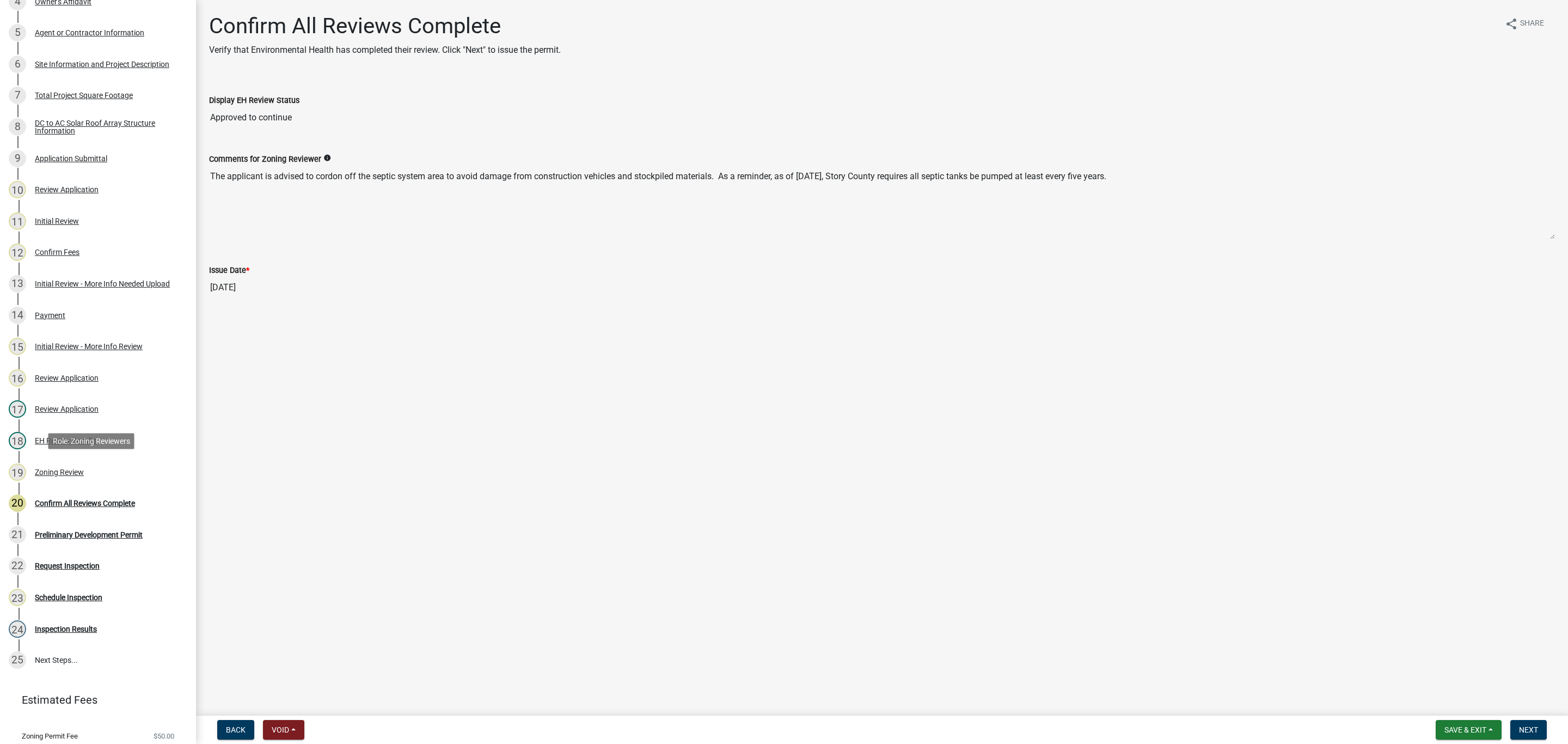
scroll to position [294, 0]
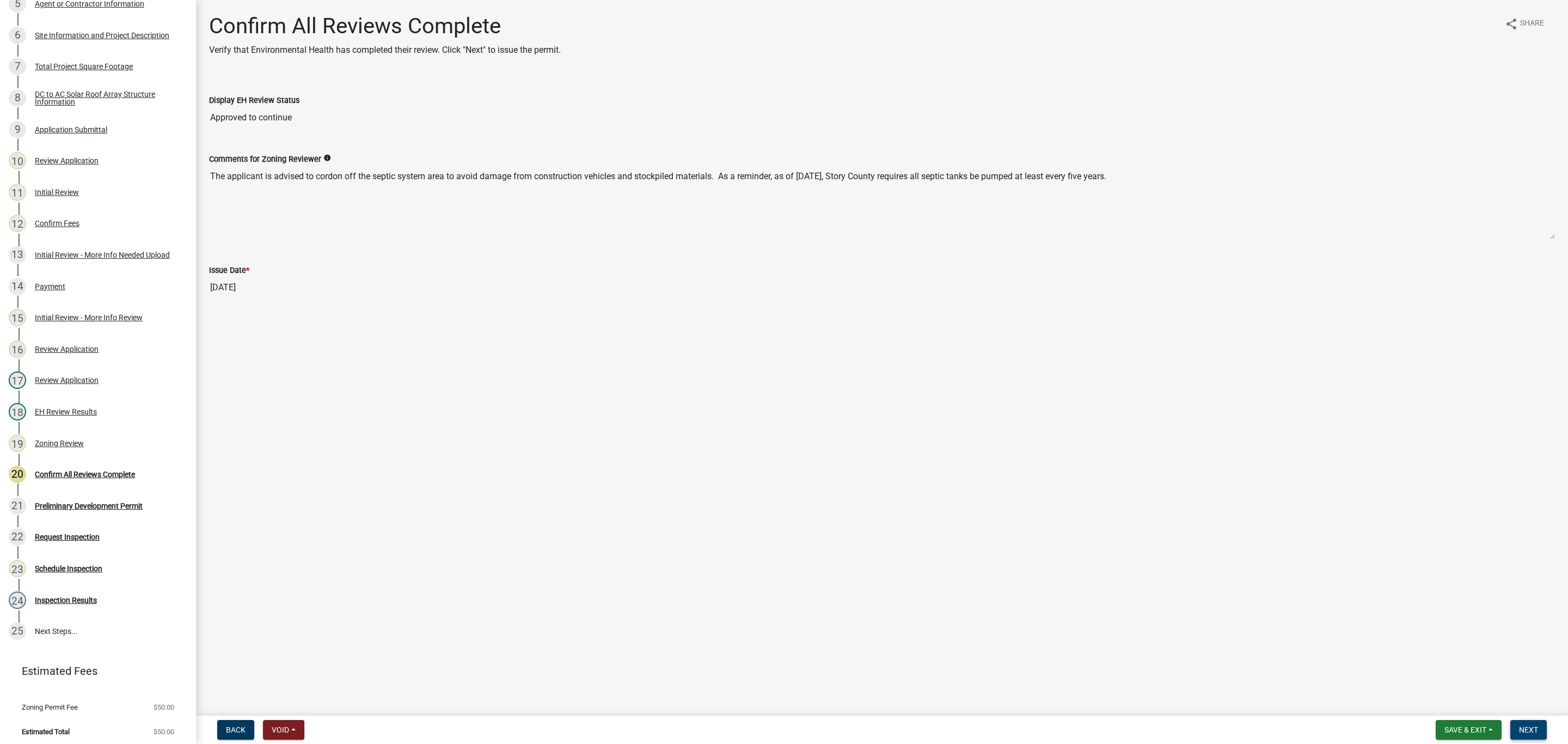
click at [1529, 730] on span "Next" at bounding box center [1528, 729] width 19 height 9
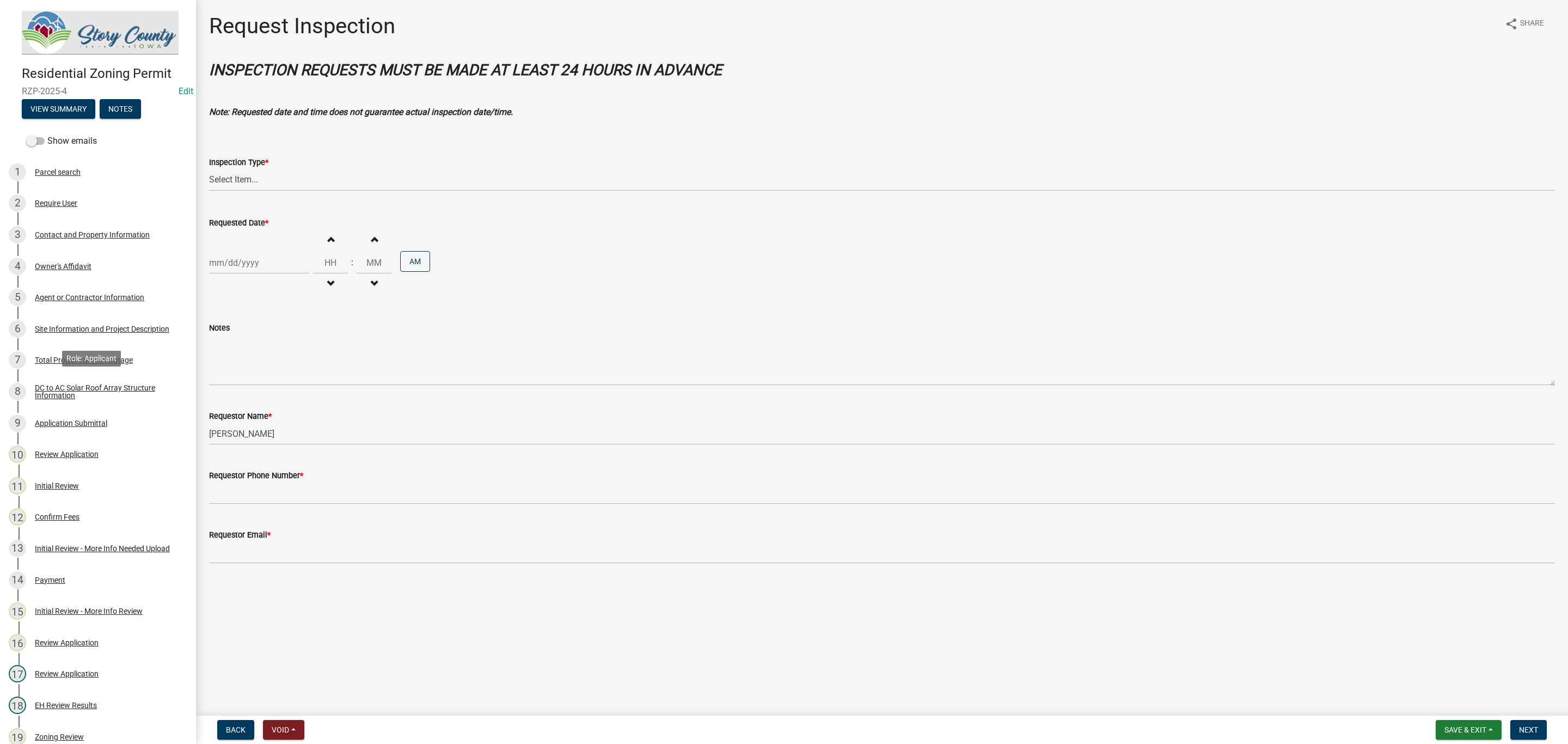
scroll to position [0, 0]
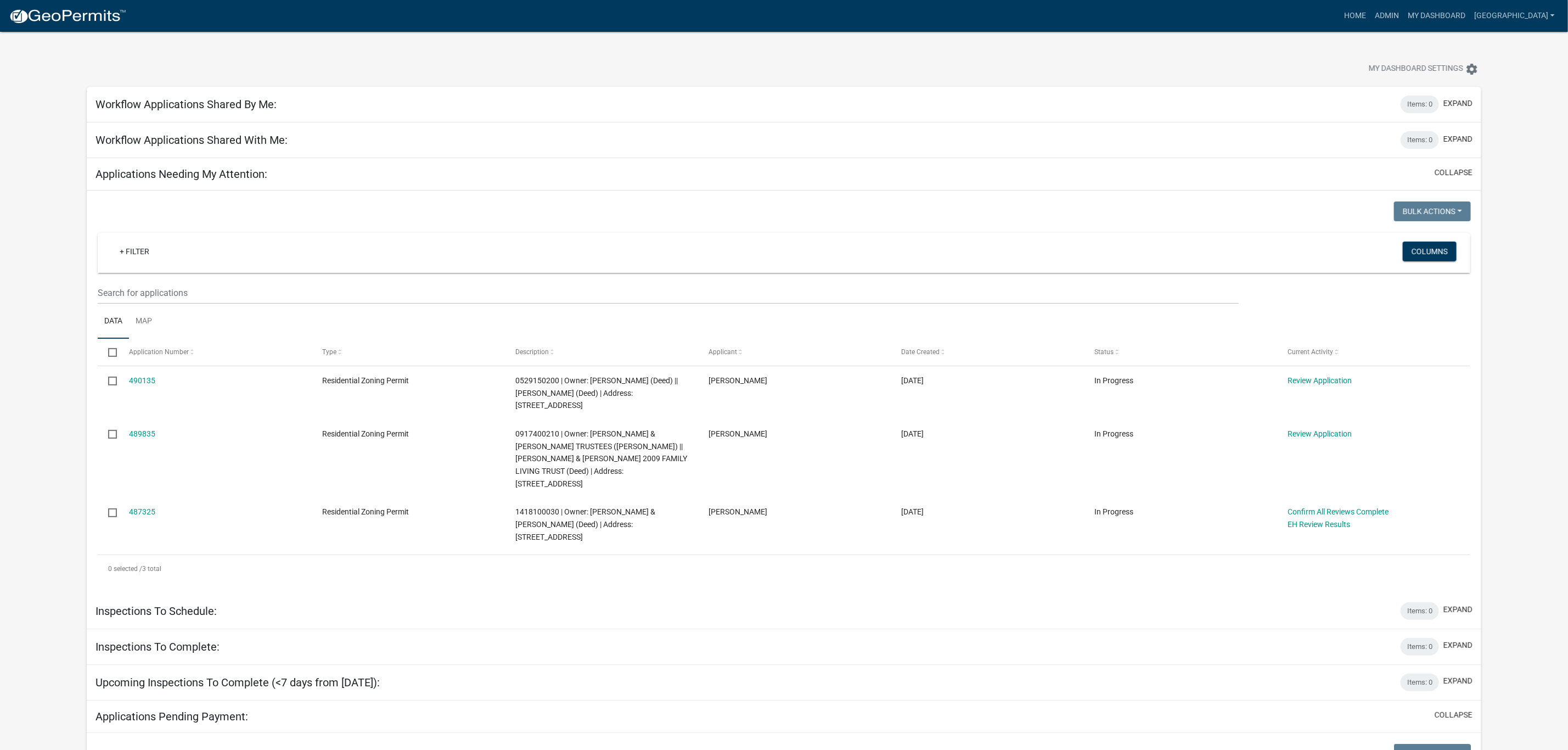
click at [538, 507] on span "1418100030 | Owner: MAHAN, ADAM LYLE & JENNIFER (Deed) | Address: 29948 560TH A…" at bounding box center [585, 524] width 140 height 34
copy span "1418100030"
click at [136, 507] on link "487325" at bounding box center [142, 511] width 26 height 9
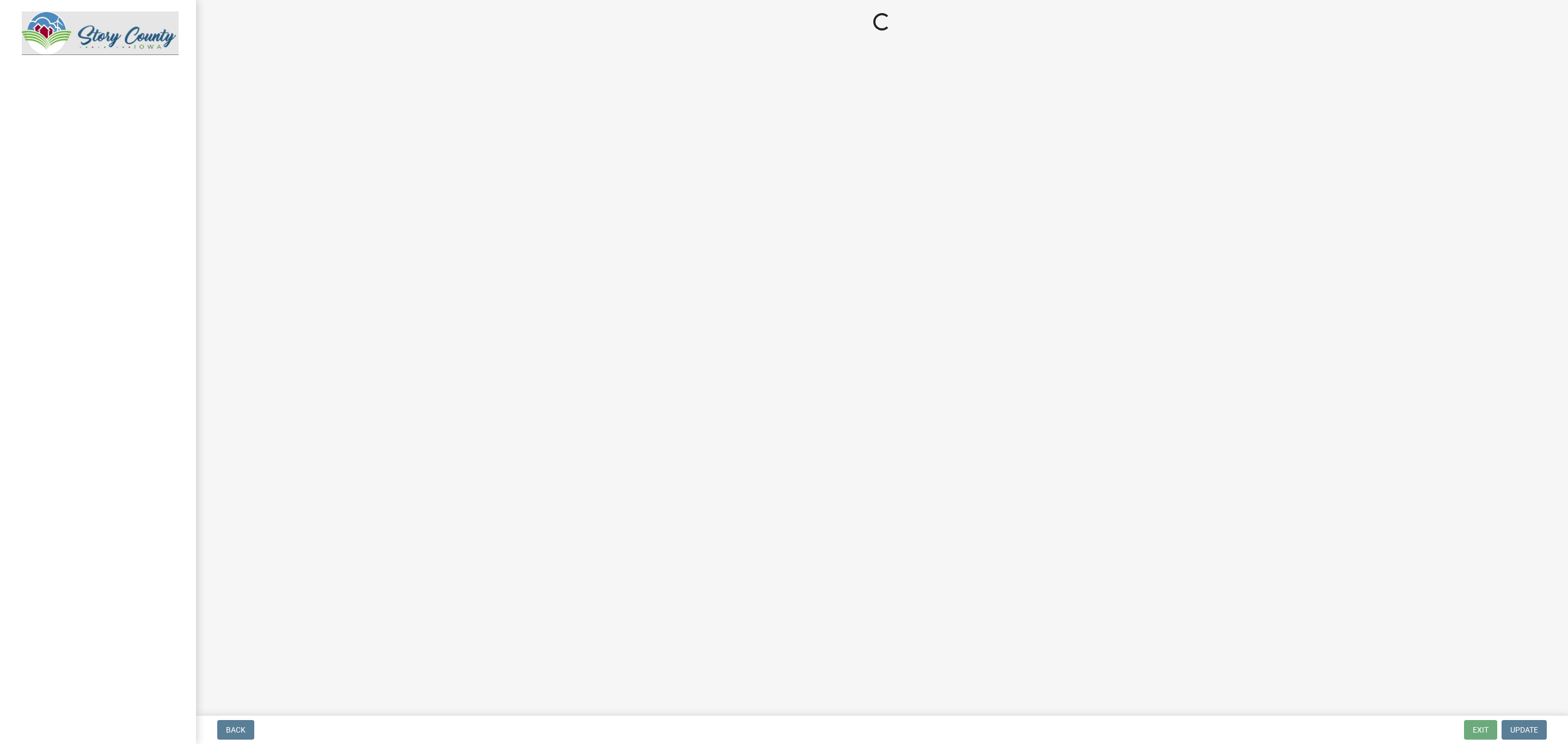
select select "d6ba19c2-de5c-4719-b65c-8ee22eaf790e"
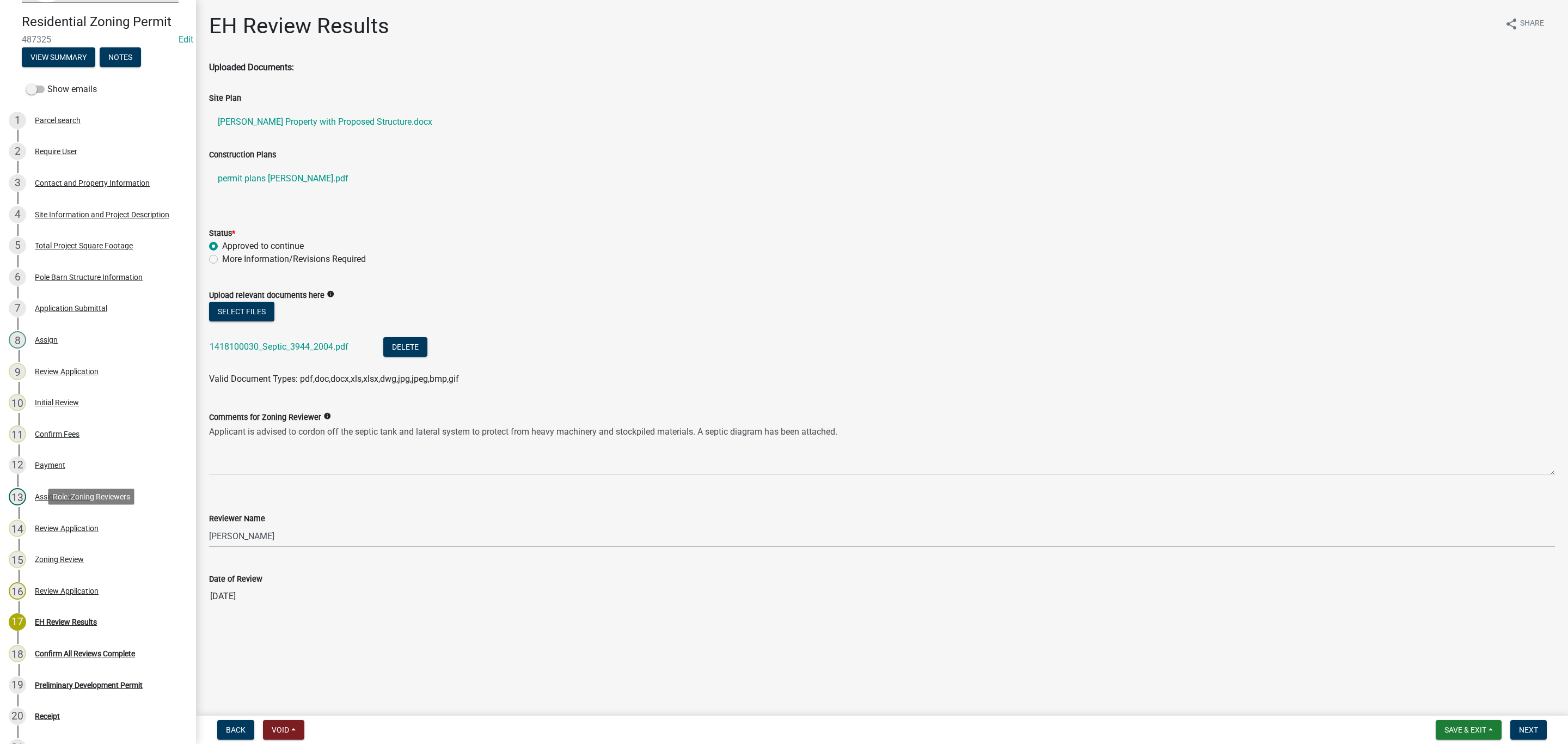
scroll to position [82, 0]
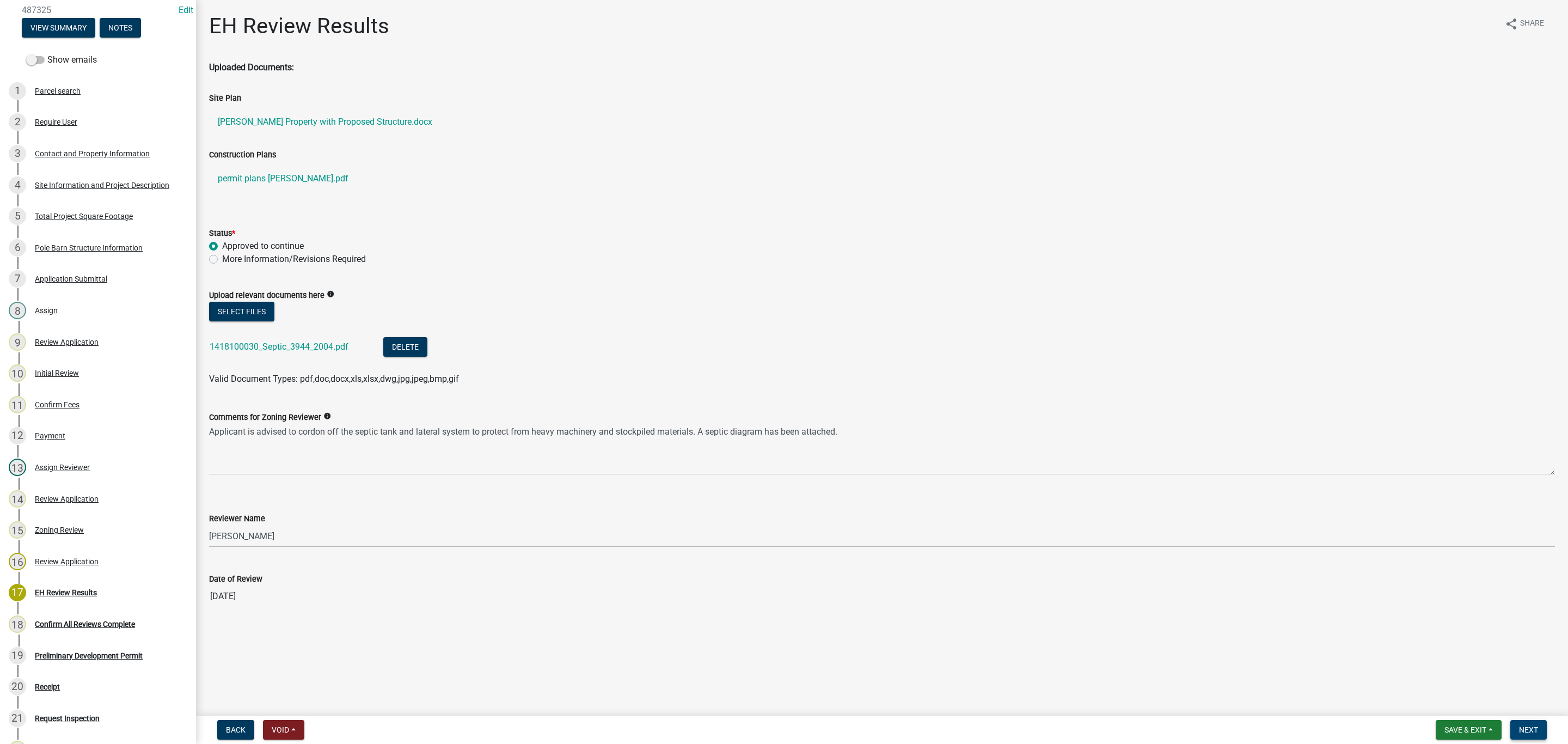
click at [1538, 725] on span "Next" at bounding box center [1528, 729] width 19 height 9
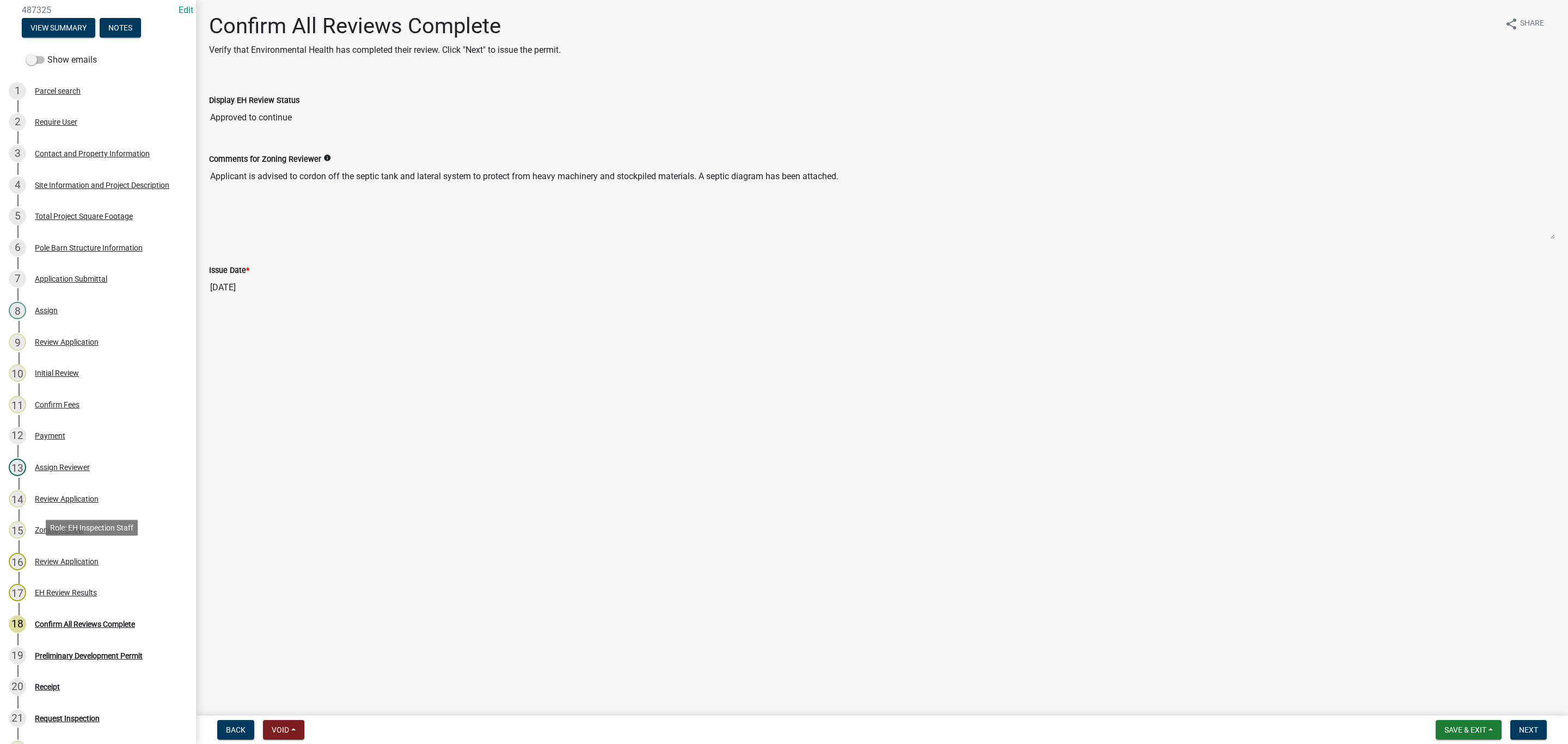
click at [103, 555] on div "16 Review Application" at bounding box center [93, 561] width 170 height 18
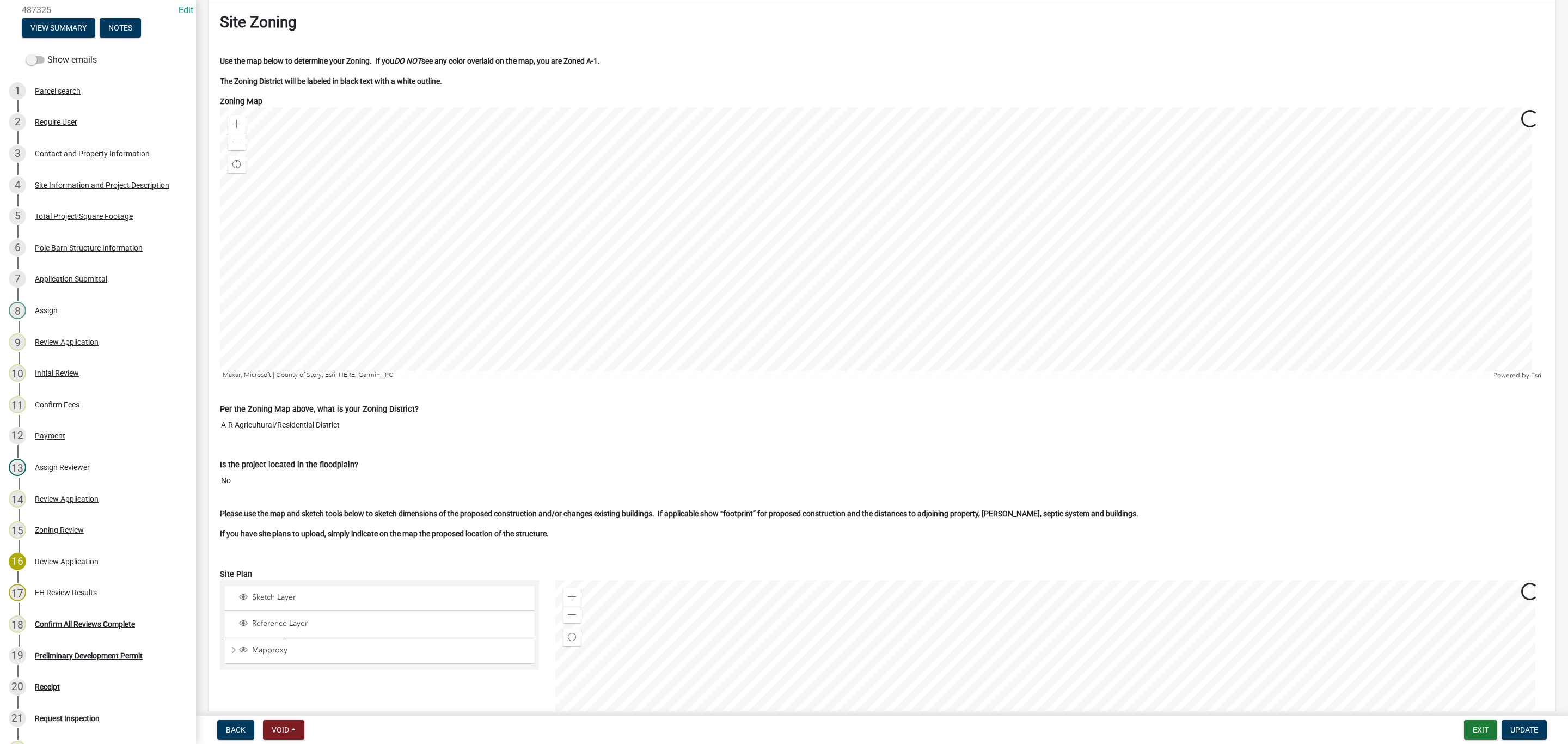
scroll to position [2124, 0]
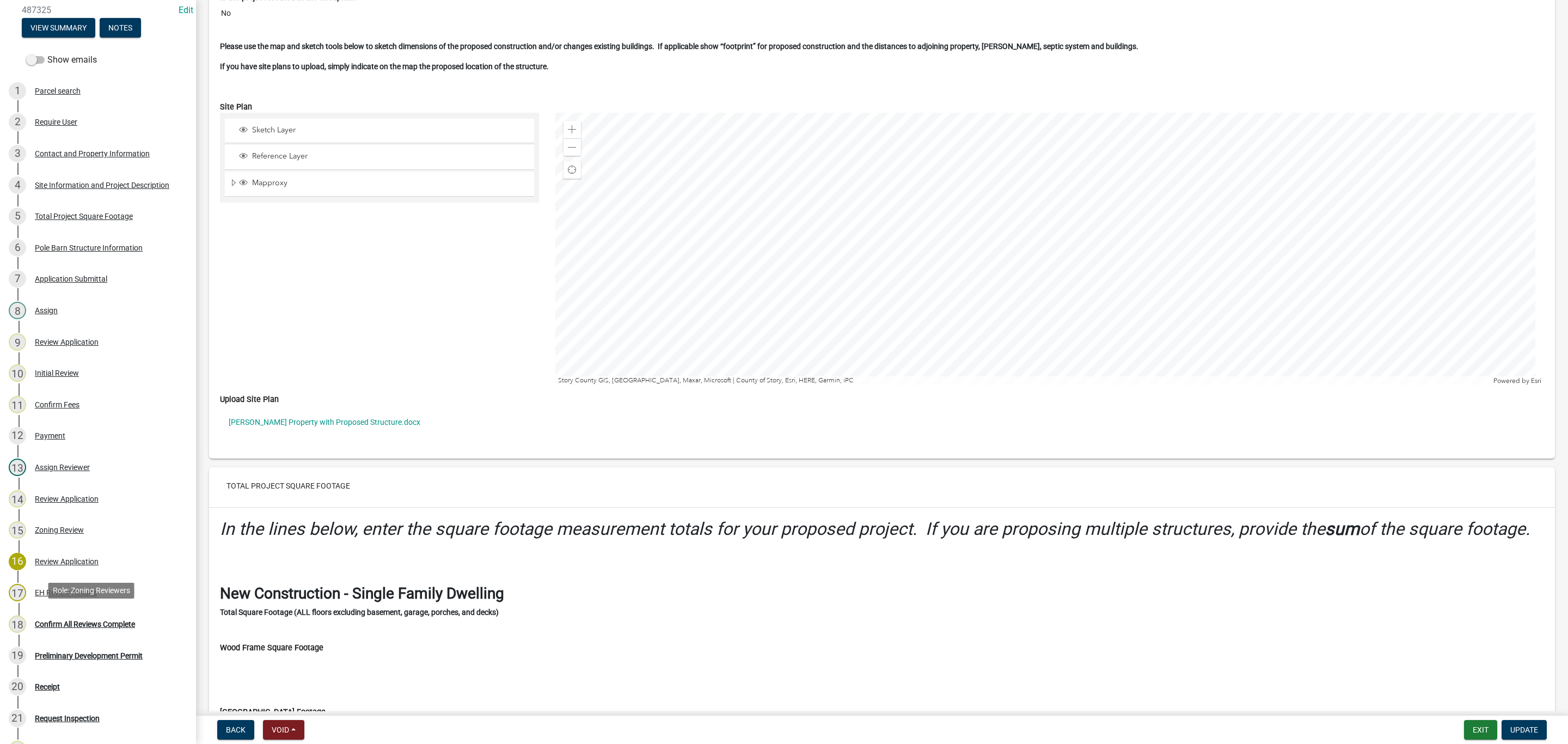
click at [96, 630] on link "18 Confirm All Reviews Complete" at bounding box center [98, 624] width 196 height 32
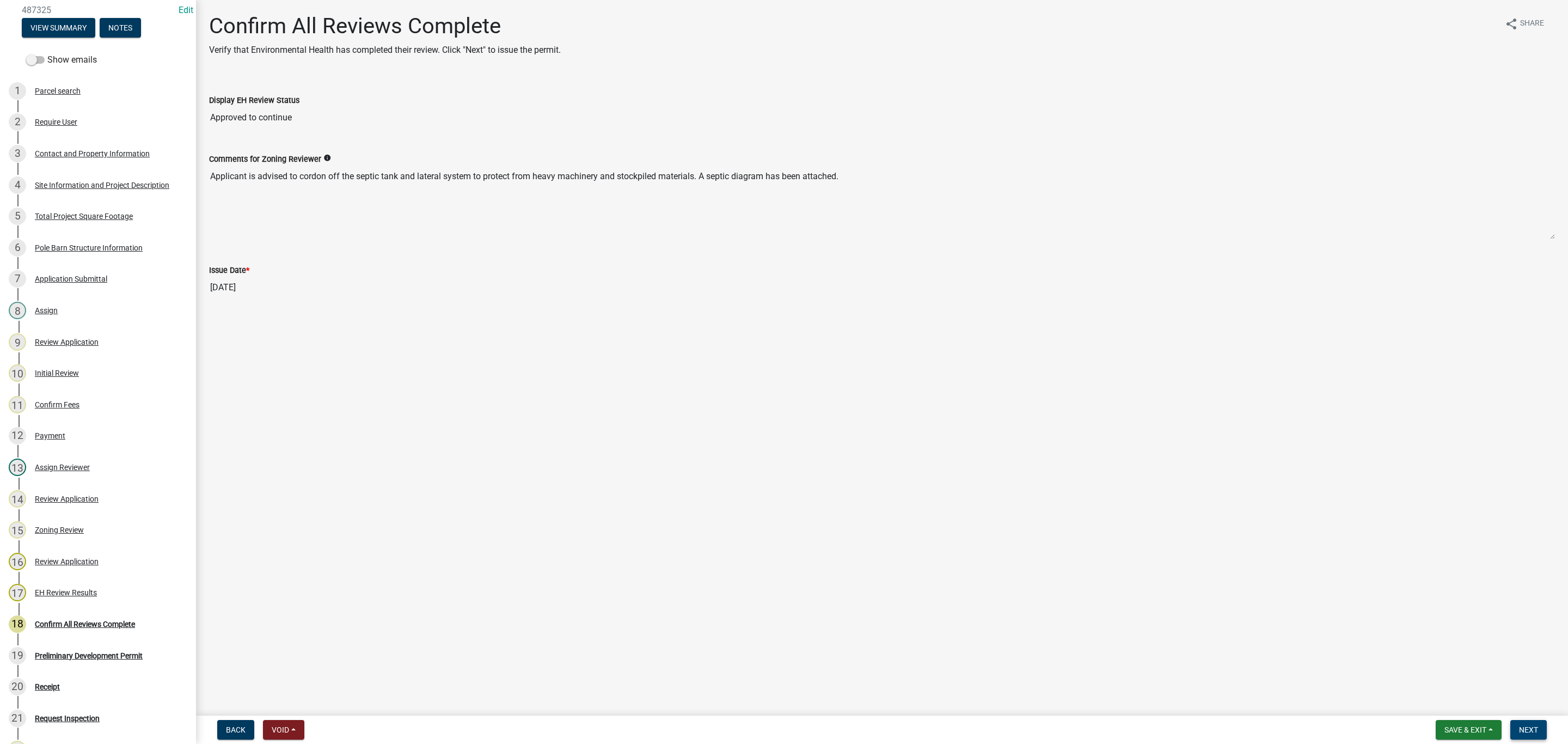
click at [1522, 729] on span "Next" at bounding box center [1528, 729] width 19 height 9
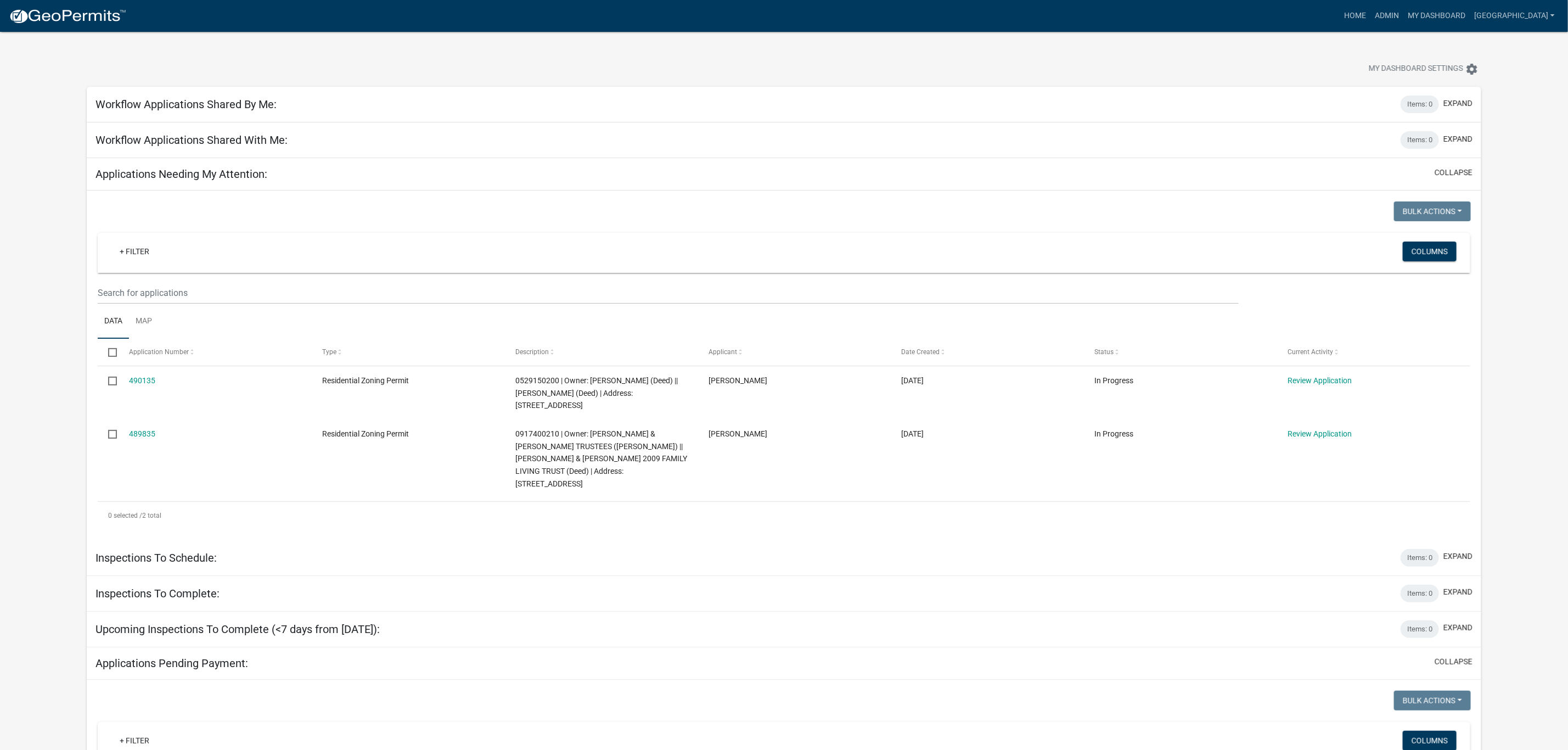
click at [585, 473] on span "0917400210 | Owner: [PERSON_NAME] & [PERSON_NAME] TRUSTEES ([PERSON_NAME]) || […" at bounding box center [601, 458] width 172 height 59
copy span "3339"
click at [143, 432] on link "489835" at bounding box center [142, 433] width 26 height 9
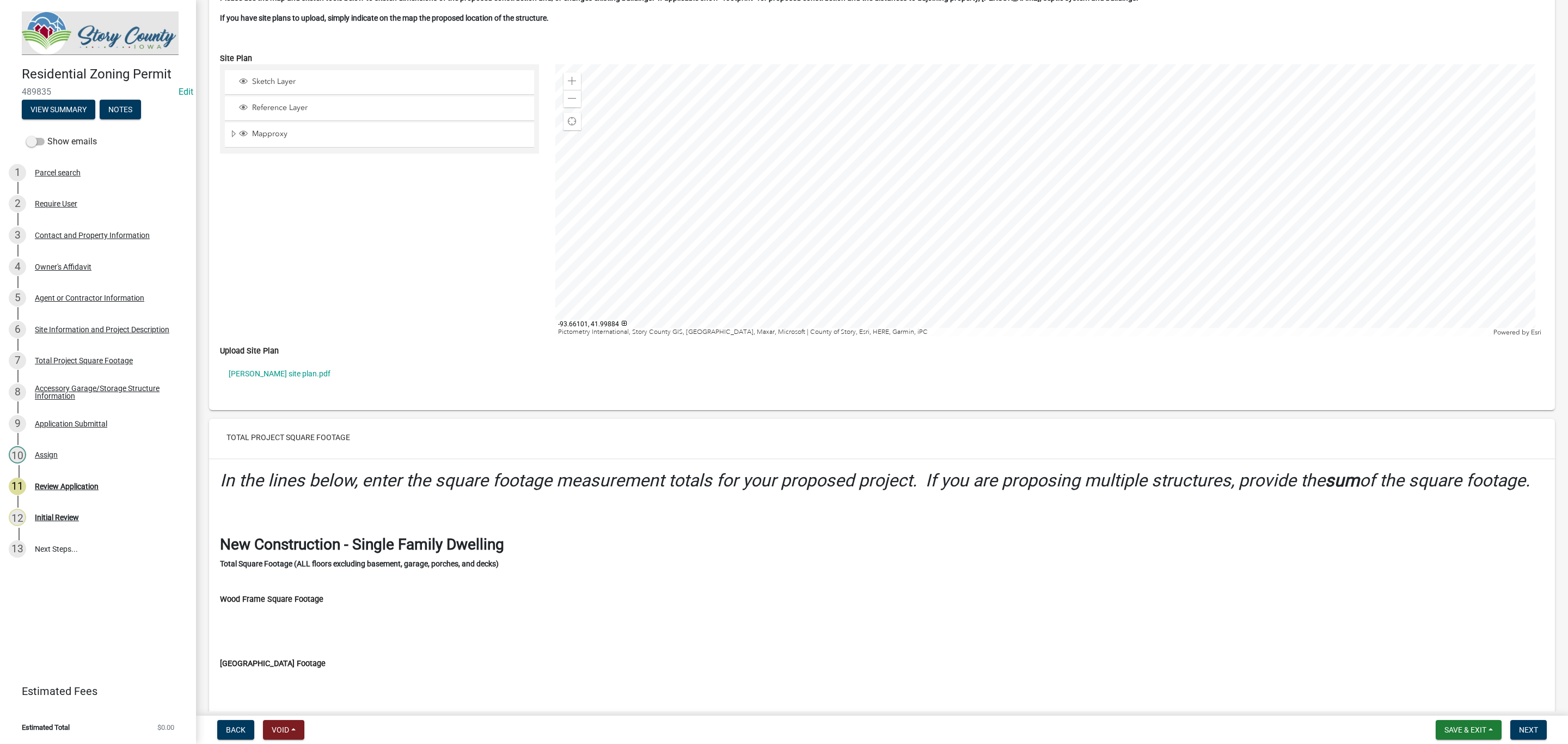
scroll to position [2941, 0]
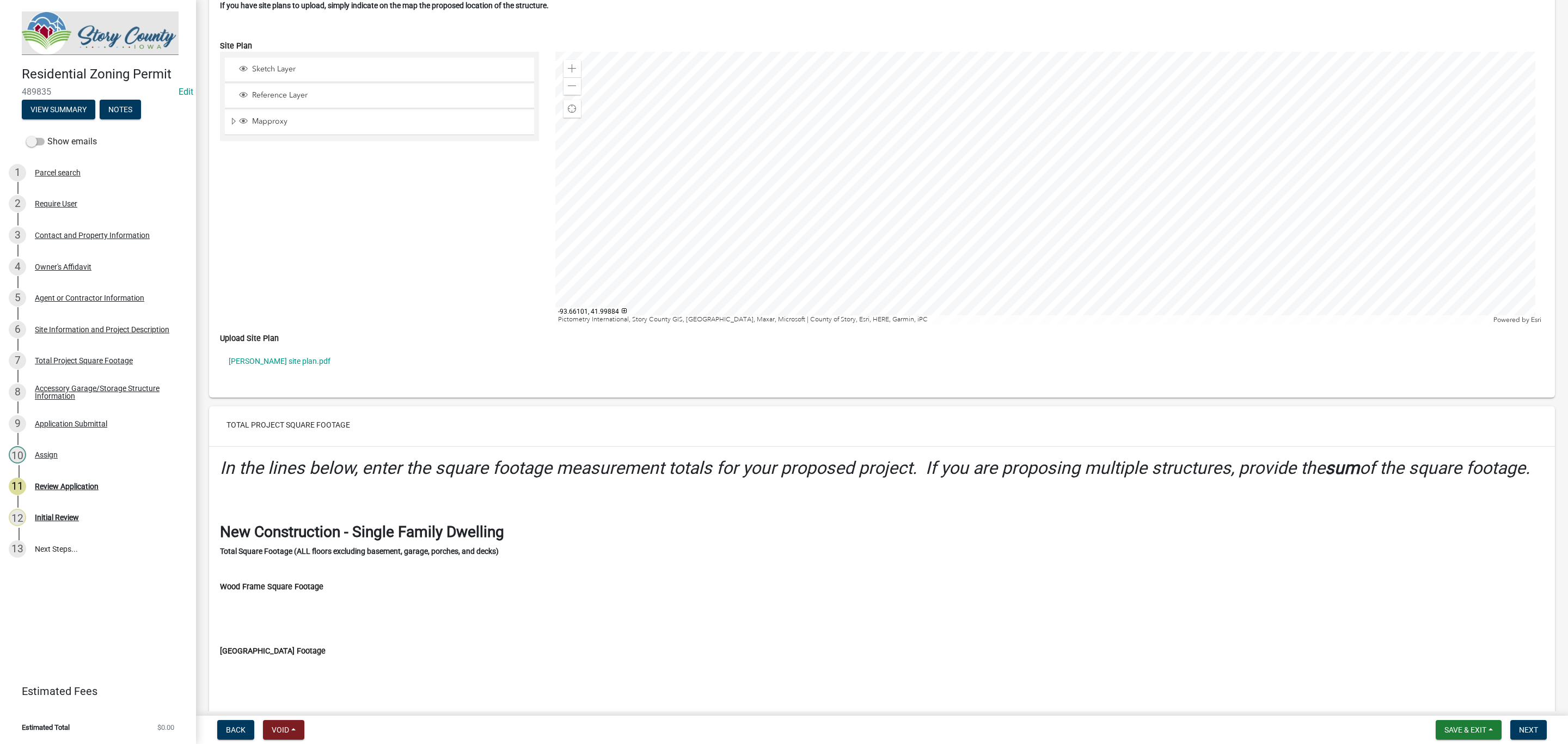
click at [265, 374] on link "[PERSON_NAME] site plan.pdf" at bounding box center [881, 360] width 1324 height 25
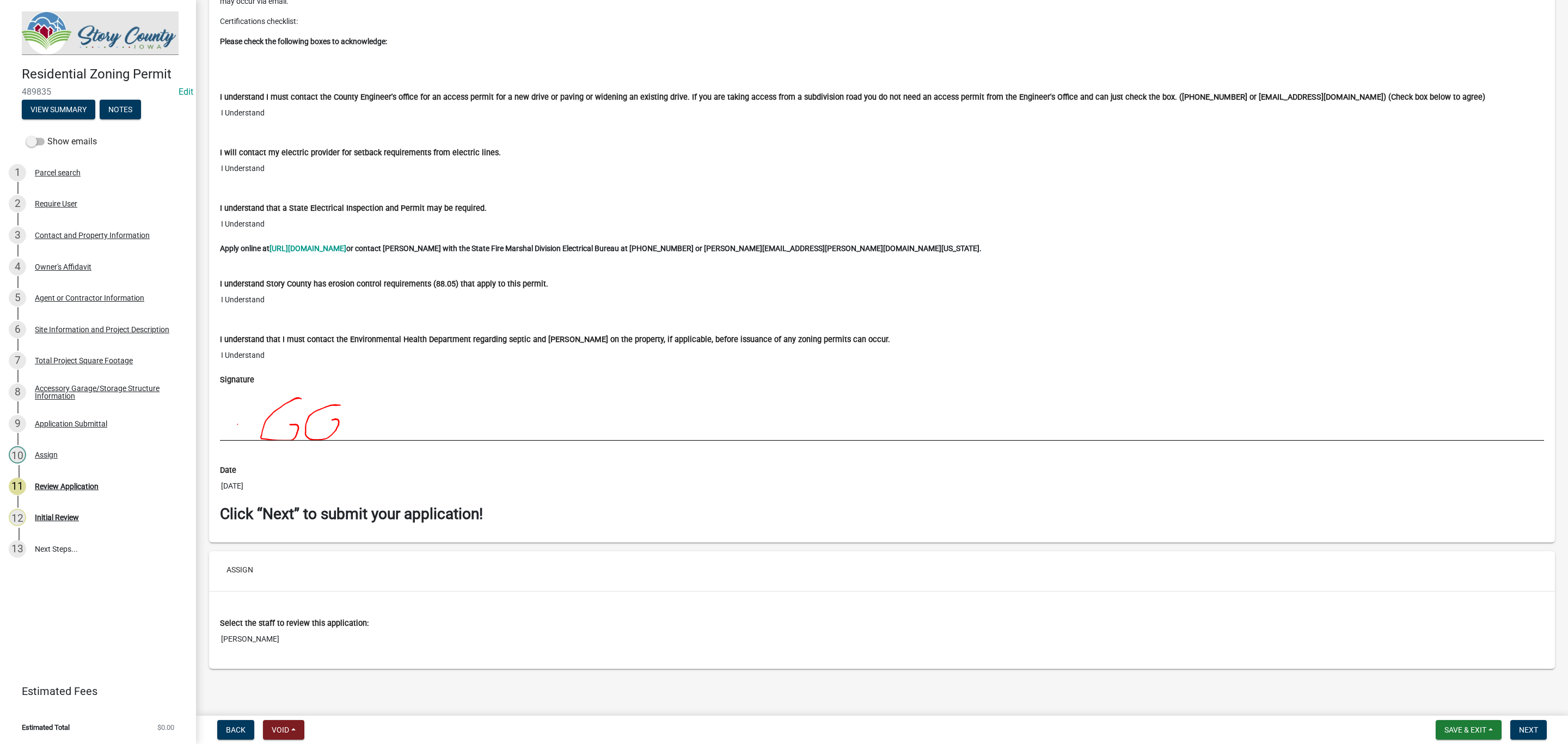
scroll to position [7288, 0]
click at [61, 489] on div "Review Application" at bounding box center [66, 486] width 64 height 8
click at [54, 515] on div "Initial Review" at bounding box center [57, 517] width 44 height 8
click at [65, 514] on div "Initial Review" at bounding box center [57, 517] width 44 height 8
click at [61, 489] on div "Review Application" at bounding box center [66, 486] width 64 height 8
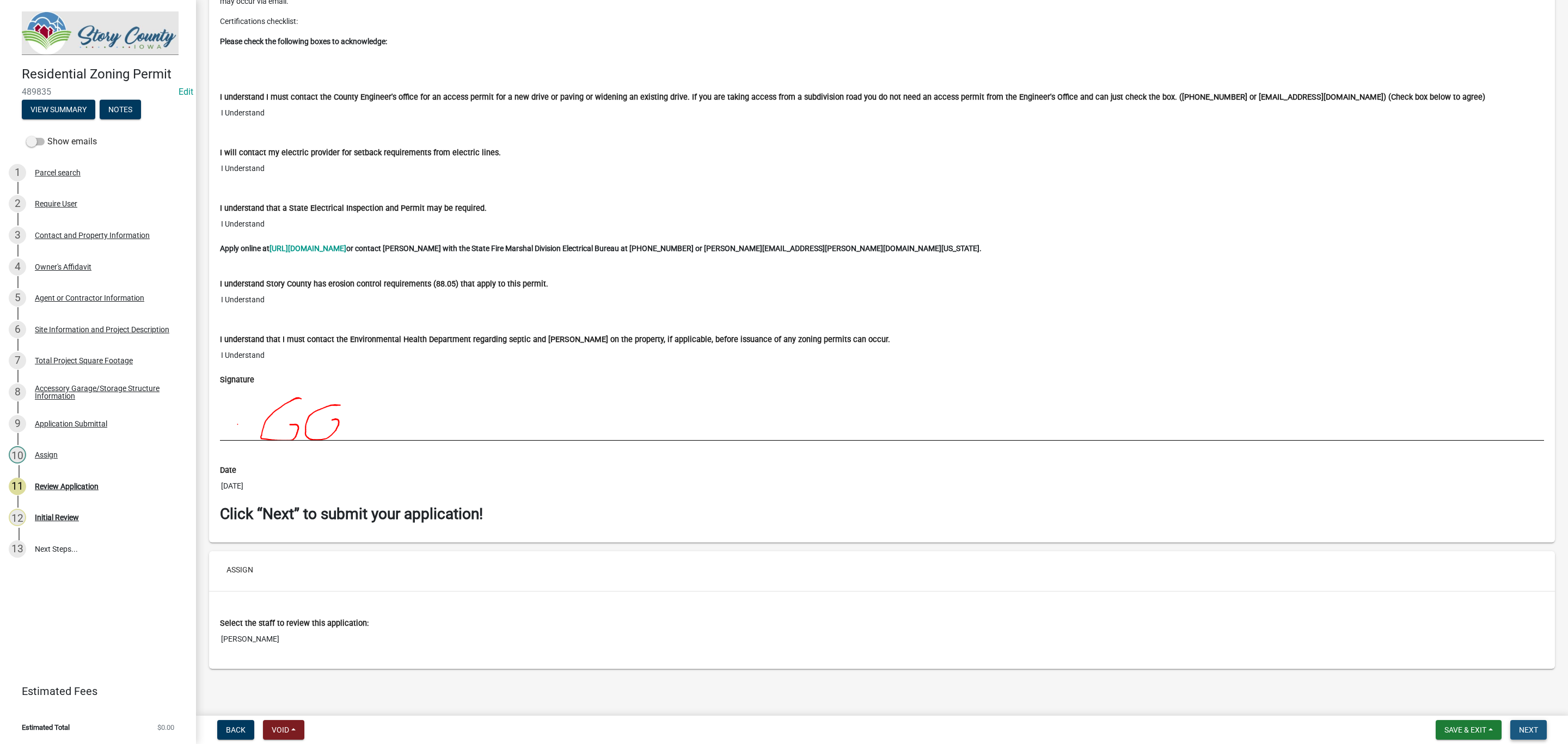
click at [1541, 734] on button "Next" at bounding box center [1528, 729] width 37 height 19
